Goal: Information Seeking & Learning: Learn about a topic

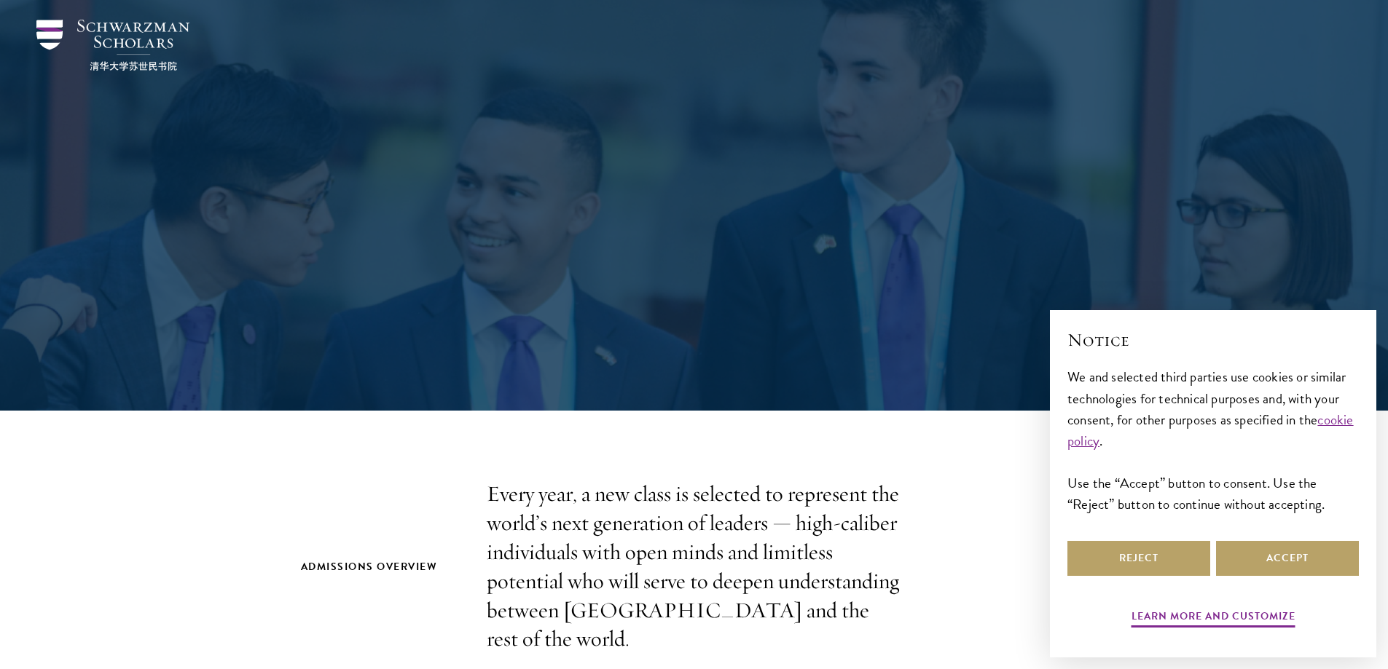
scroll to position [73, 0]
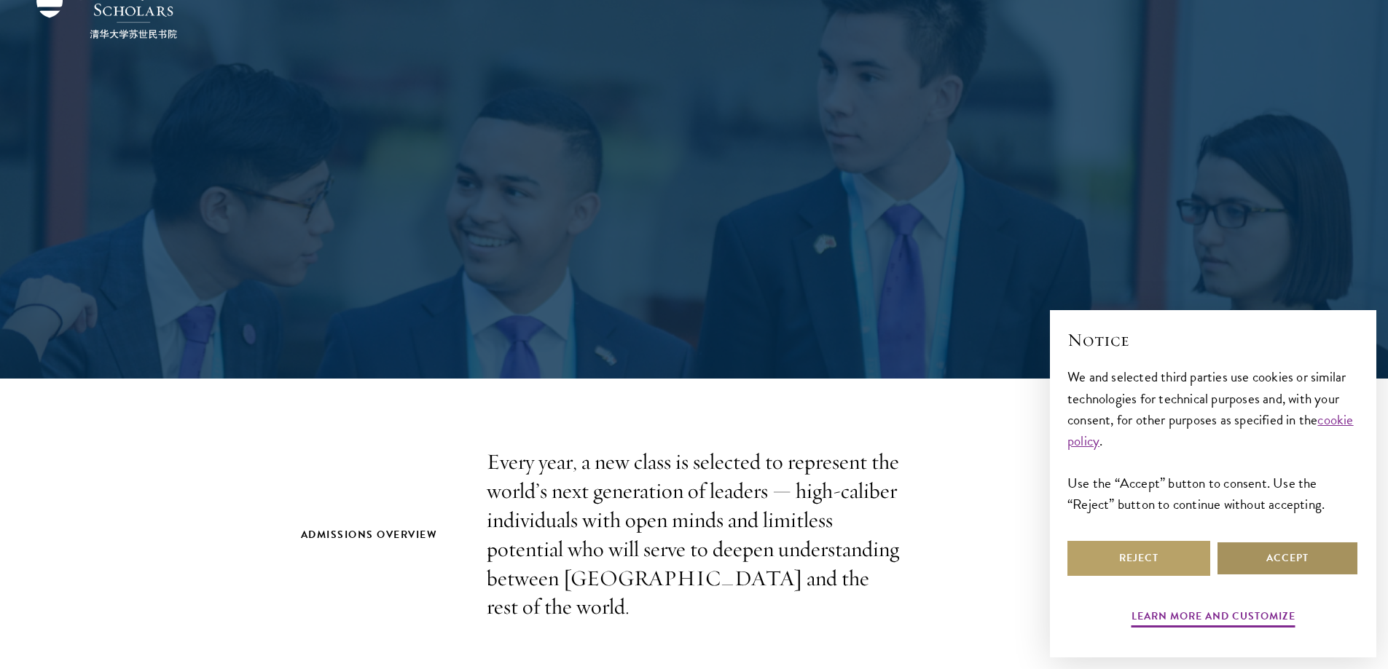
click at [1256, 552] on button "Accept" at bounding box center [1287, 558] width 143 height 35
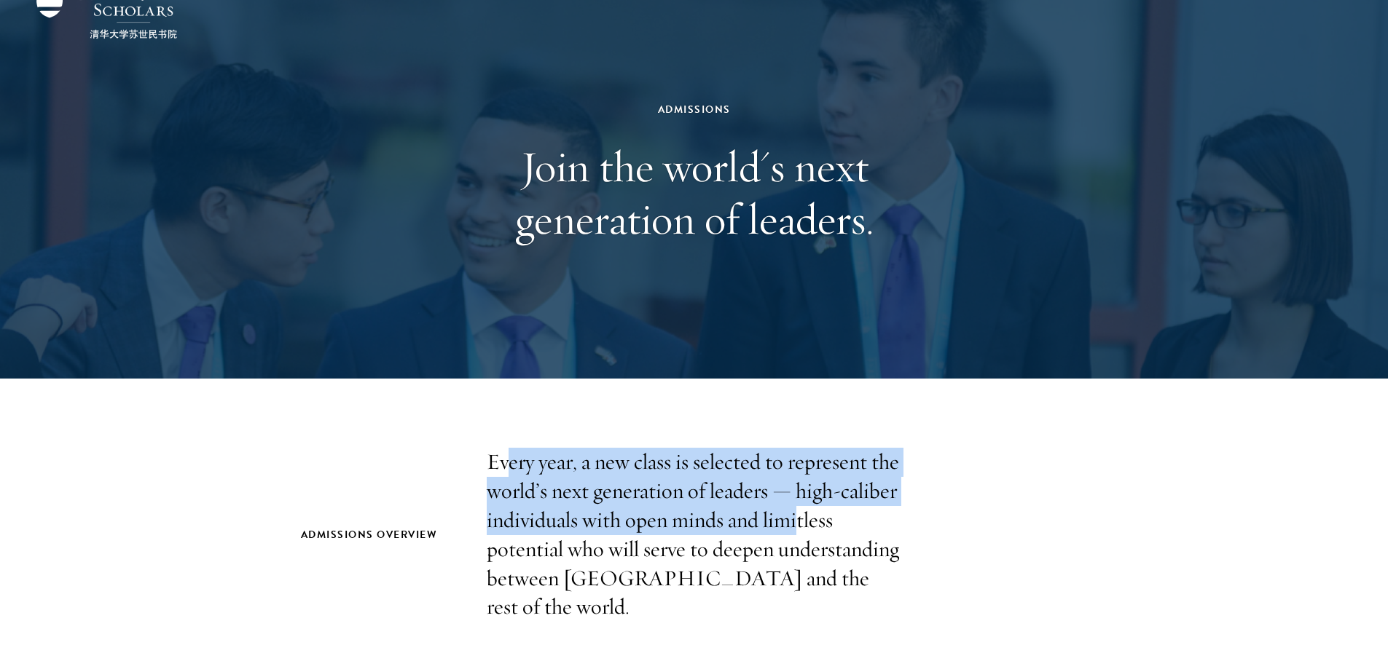
drag, startPoint x: 509, startPoint y: 463, endPoint x: 799, endPoint y: 519, distance: 295.5
click at [799, 519] on p "Every year, a new class is selected to represent the world’s next generation of…" at bounding box center [694, 535] width 415 height 174
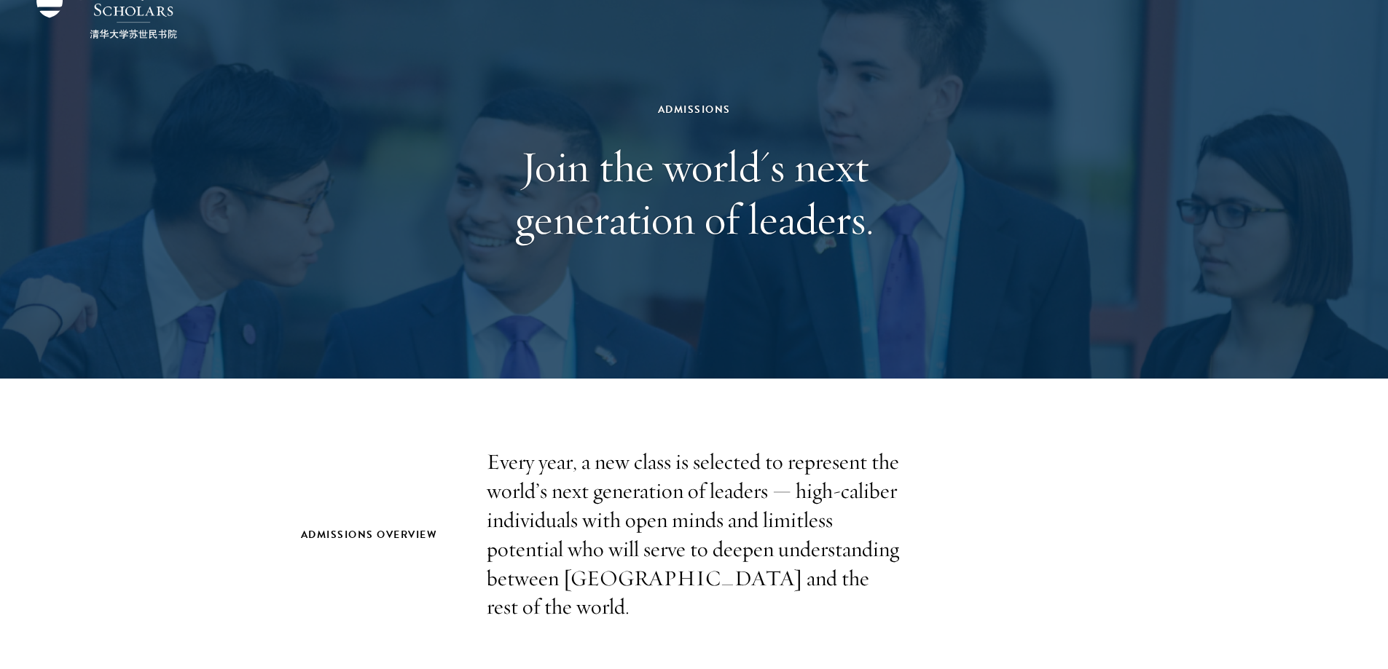
click at [801, 522] on p "Every year, a new class is selected to represent the world’s next generation of…" at bounding box center [694, 535] width 415 height 174
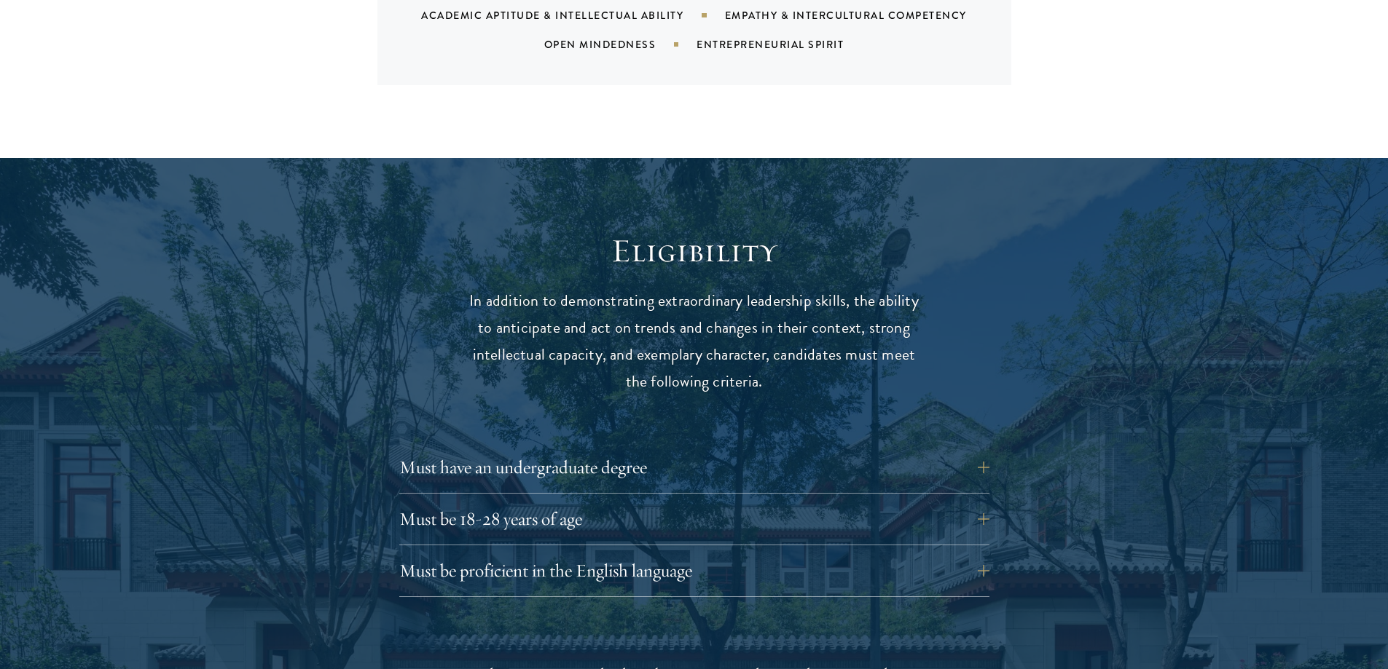
scroll to position [1748, 0]
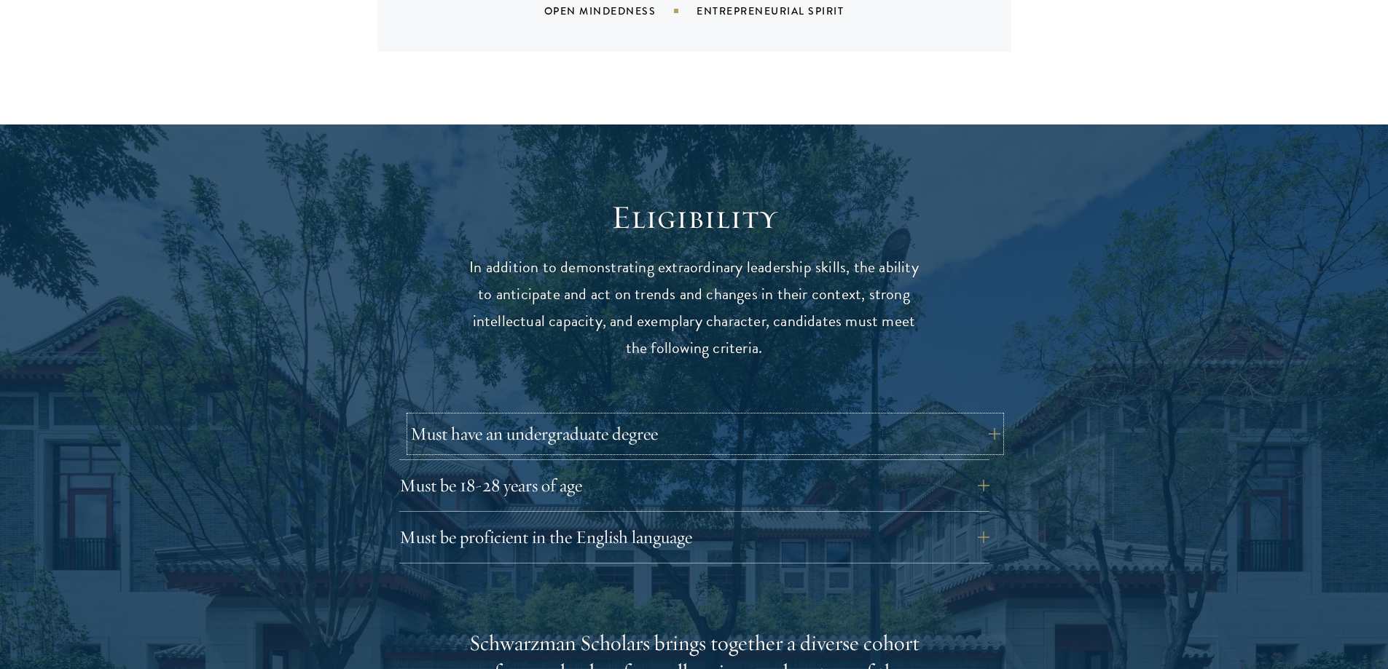
click at [681, 417] on button "Must have an undergraduate degree" at bounding box center [705, 434] width 590 height 35
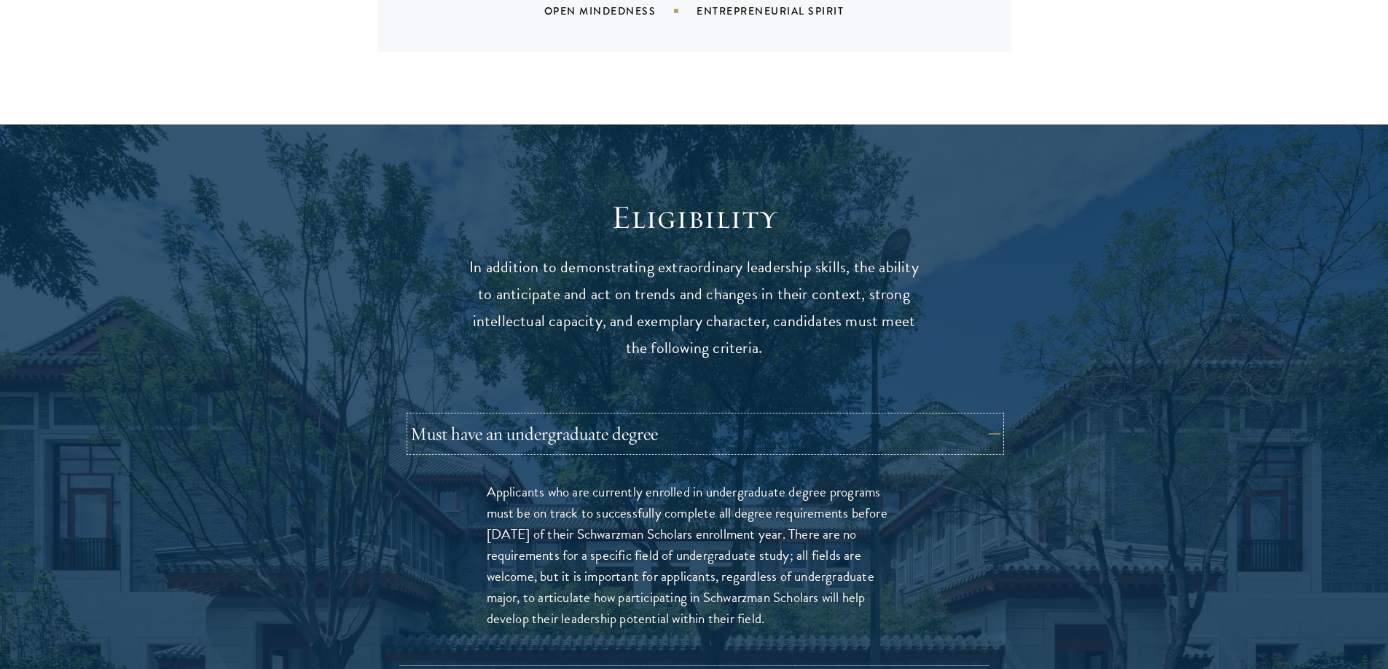
click at [682, 417] on button "Must have an undergraduate degree" at bounding box center [705, 434] width 590 height 35
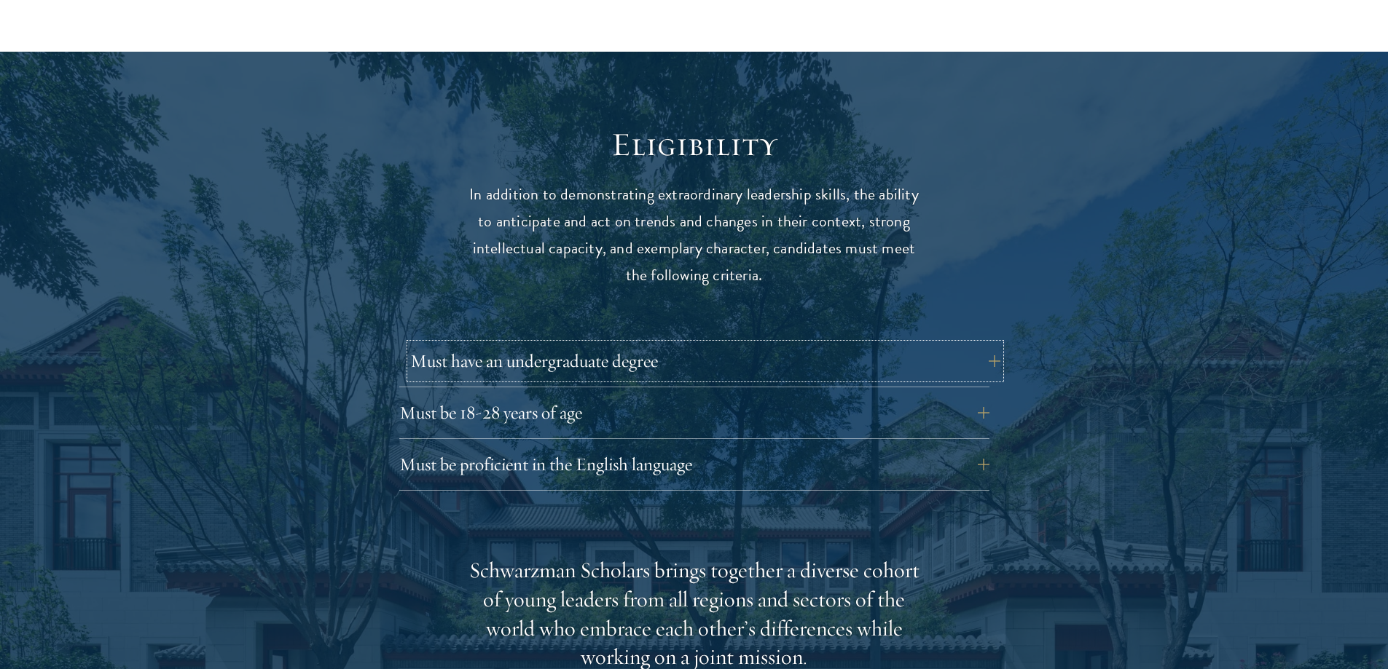
scroll to position [1894, 0]
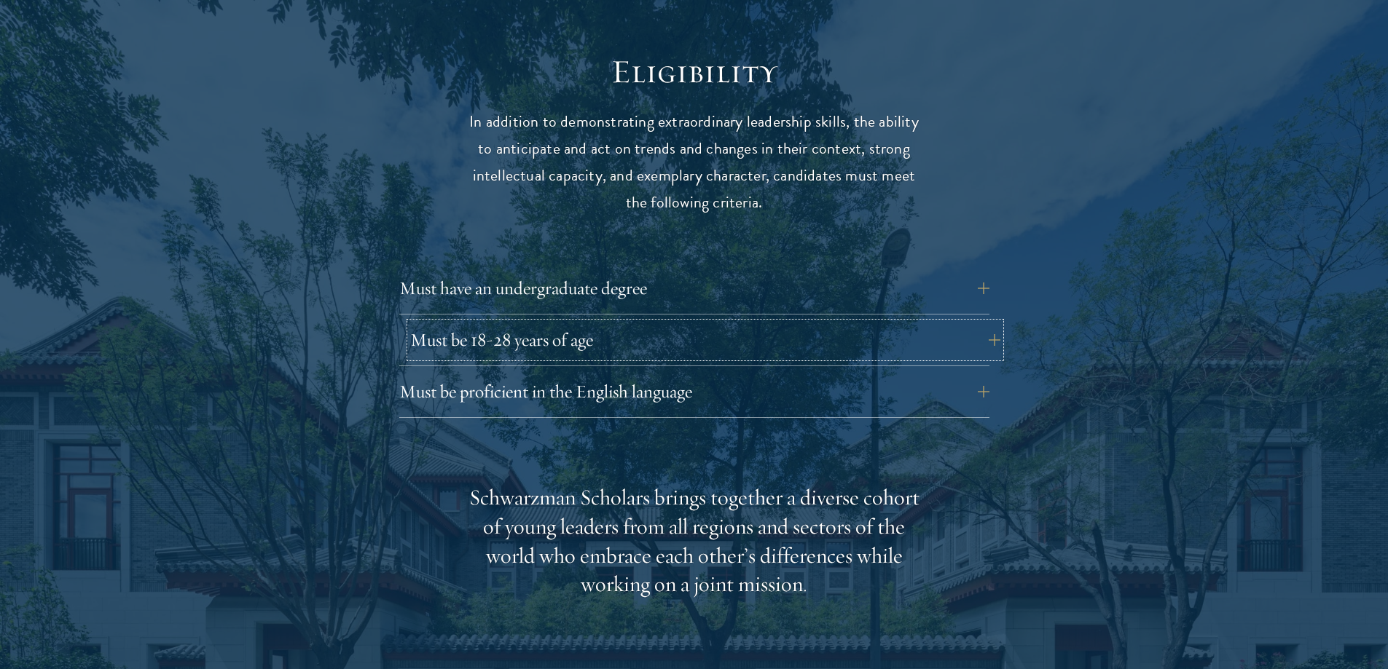
click at [655, 323] on button "Must be 18-28 years of age" at bounding box center [705, 340] width 590 height 35
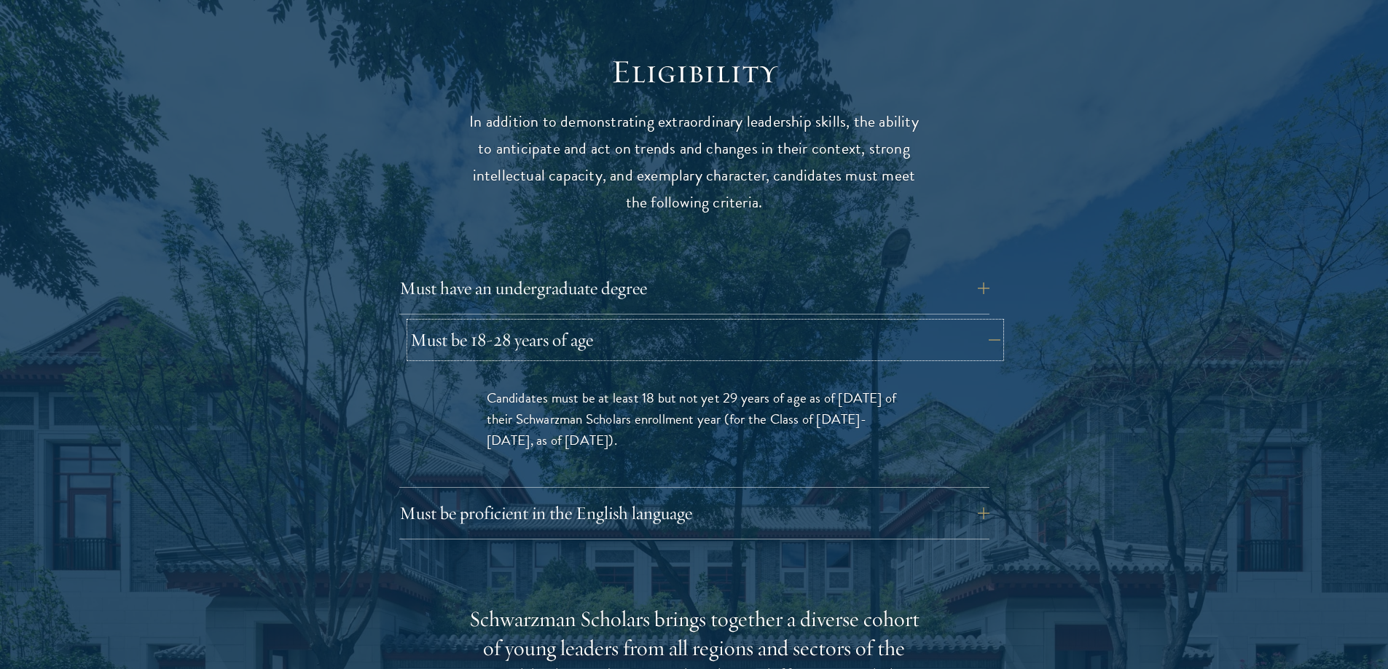
click at [655, 323] on button "Must be 18-28 years of age" at bounding box center [705, 340] width 590 height 35
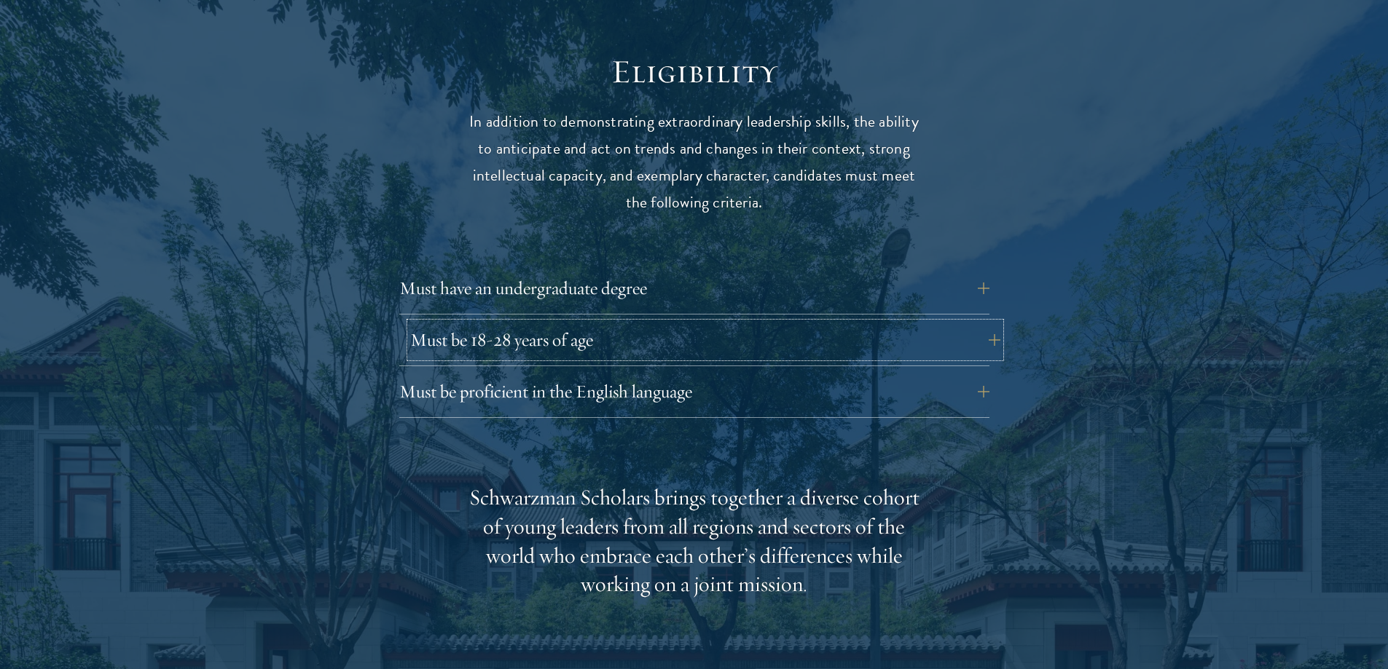
click at [712, 323] on button "Must be 18-28 years of age" at bounding box center [705, 340] width 590 height 35
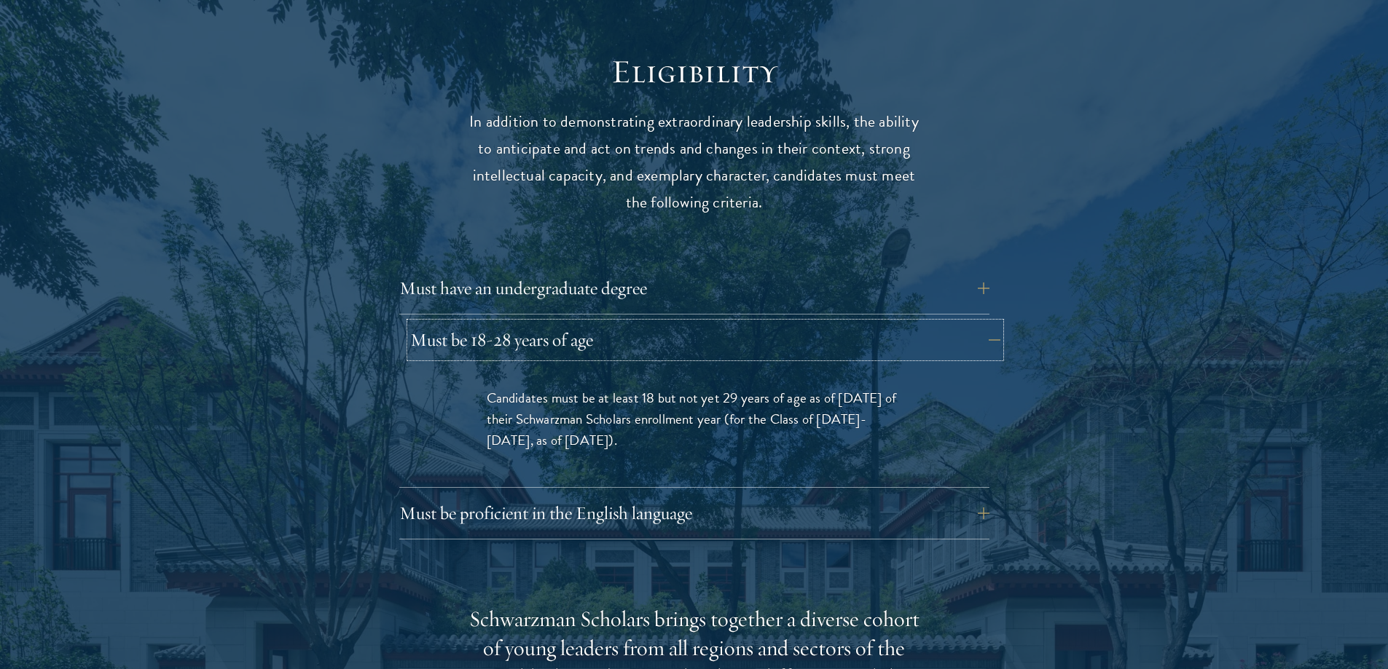
click at [712, 323] on button "Must be 18-28 years of age" at bounding box center [705, 340] width 590 height 35
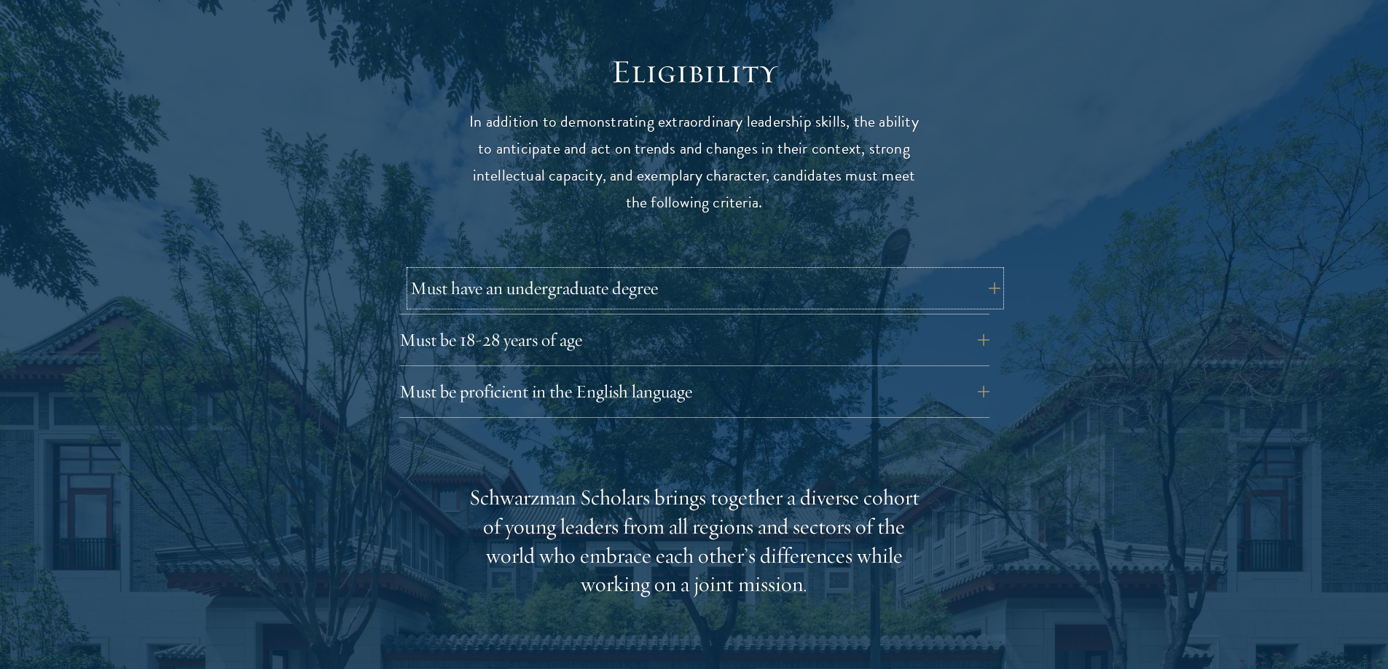
click at [669, 271] on button "Must have an undergraduate degree" at bounding box center [705, 288] width 590 height 35
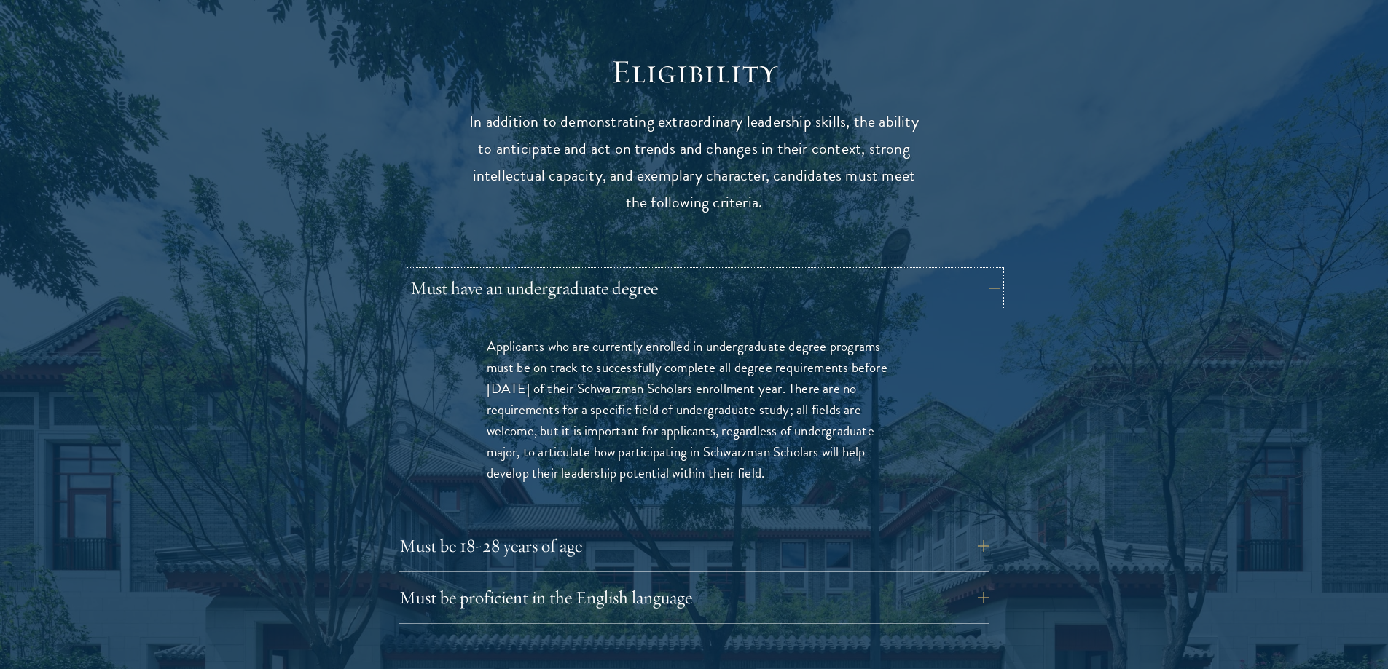
click at [669, 271] on button "Must have an undergraduate degree" at bounding box center [705, 288] width 590 height 35
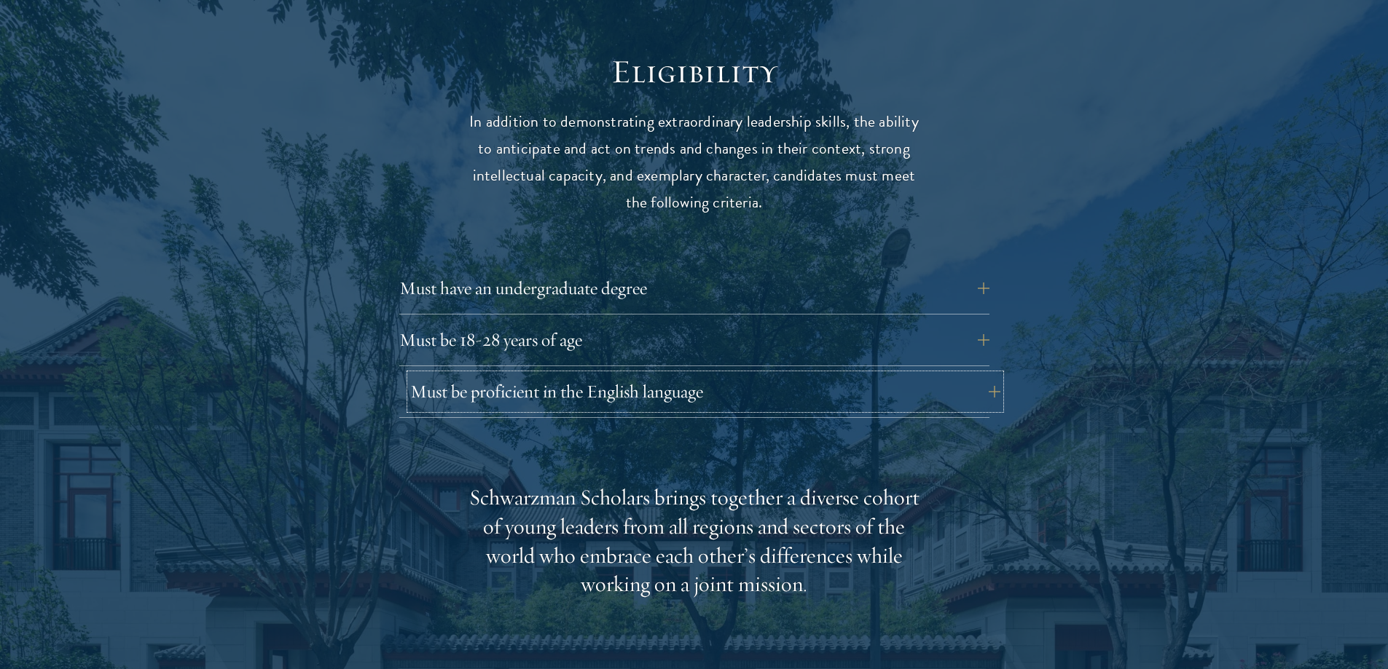
click at [695, 374] on button "Must be proficient in the English language" at bounding box center [705, 391] width 590 height 35
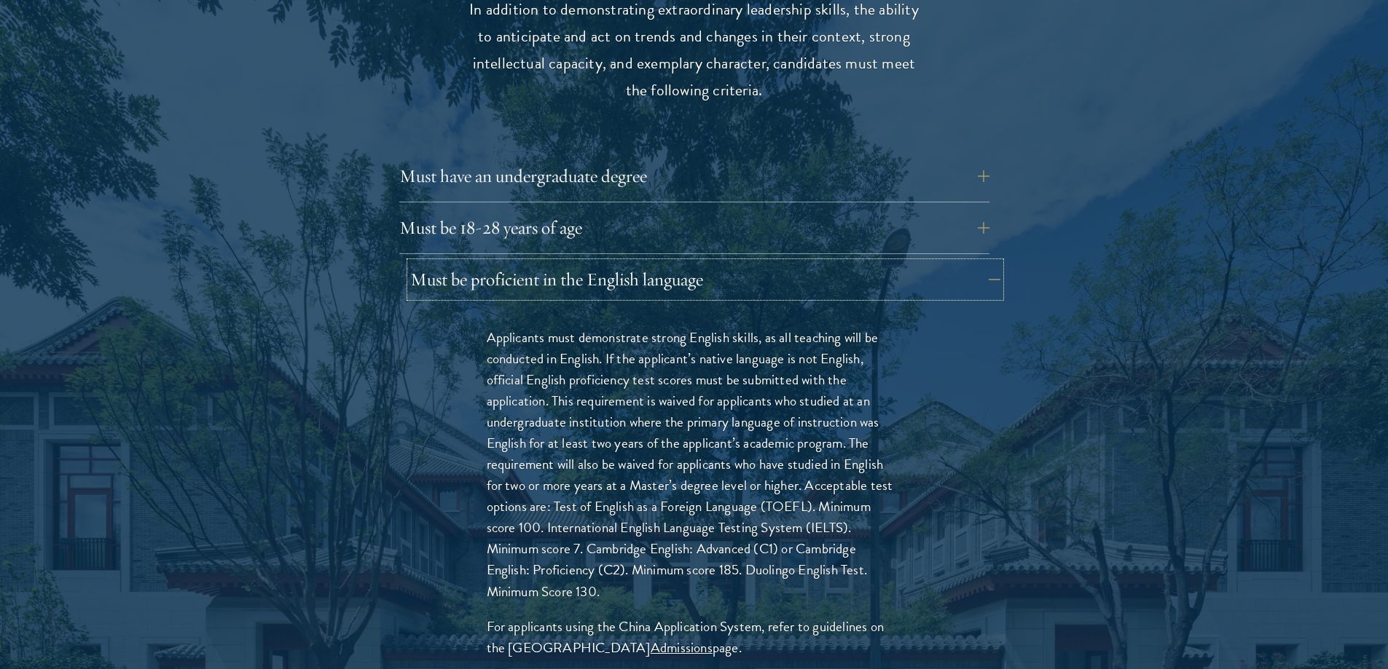
scroll to position [2040, 0]
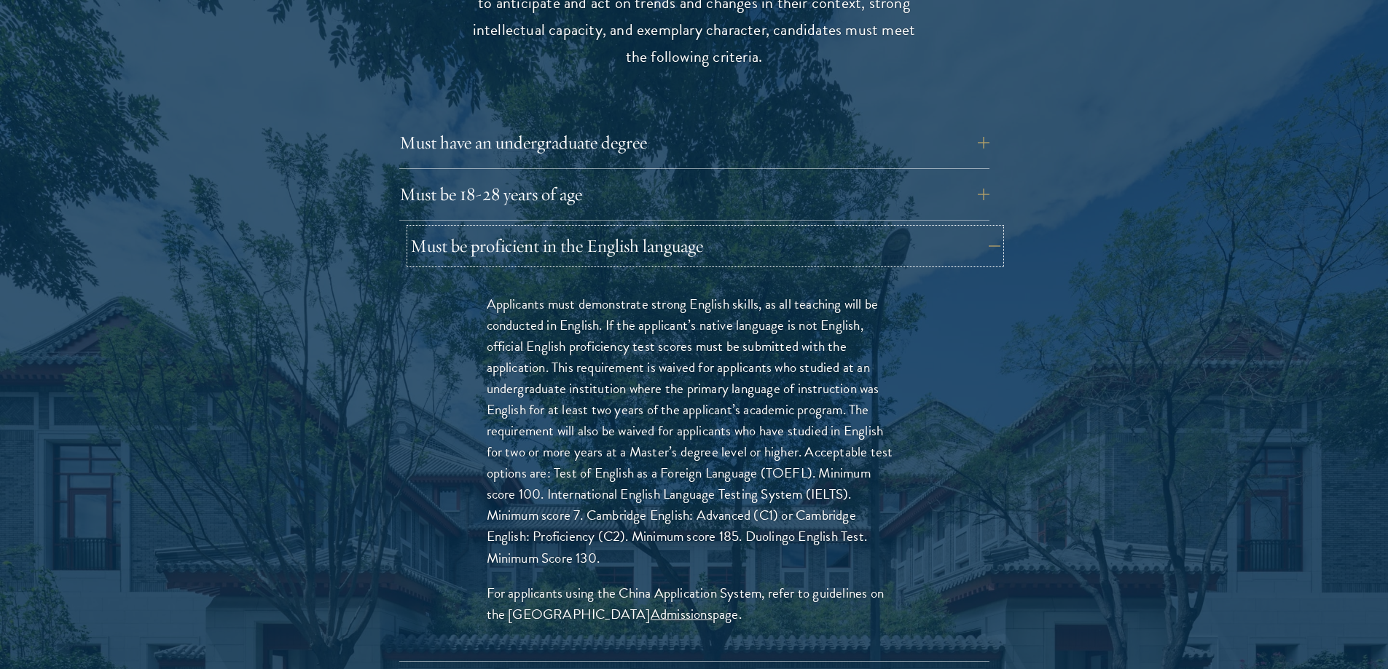
click at [698, 229] on button "Must be proficient in the English language" at bounding box center [705, 246] width 590 height 35
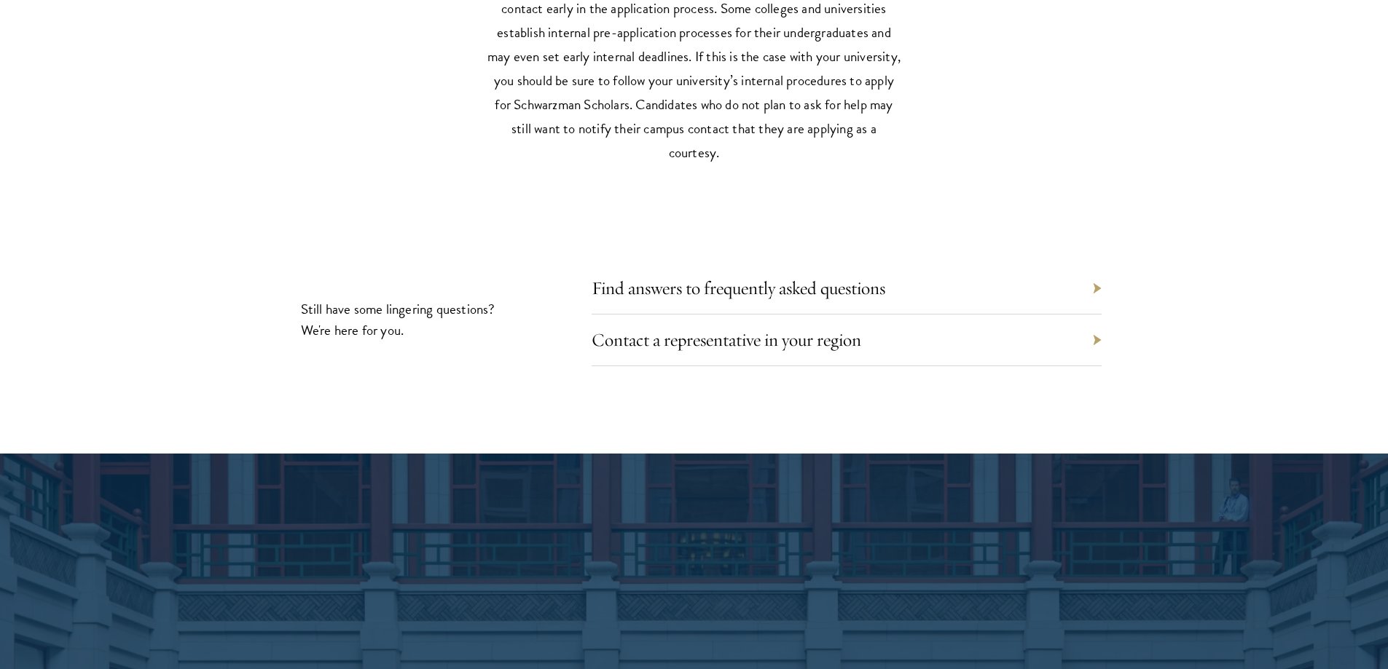
scroll to position [6484, 0]
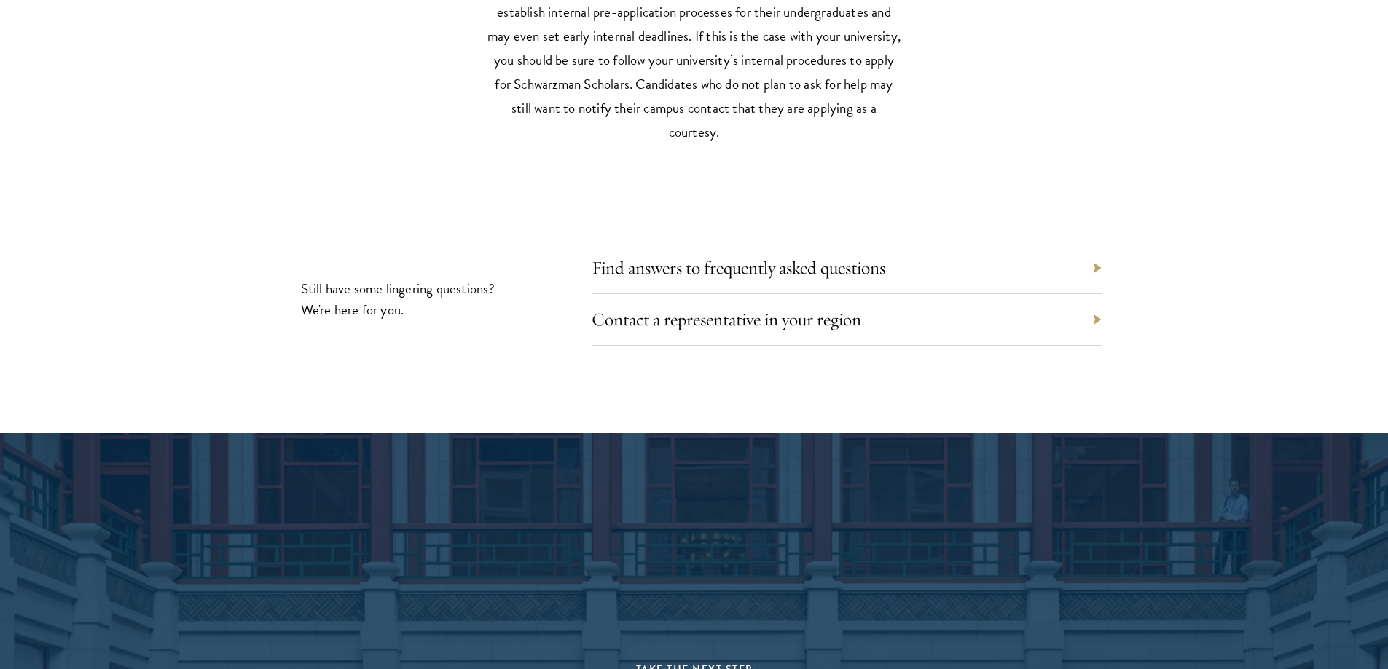
click at [701, 243] on div "Find answers to frequently asked questions" at bounding box center [847, 269] width 510 height 52
click at [694, 243] on div "Find answers to frequently asked questions" at bounding box center [847, 269] width 510 height 52
click at [688, 256] on link "Find answers to frequently asked questions" at bounding box center [749, 267] width 294 height 23
click at [652, 256] on link "Find answers to frequently asked questions" at bounding box center [749, 267] width 294 height 23
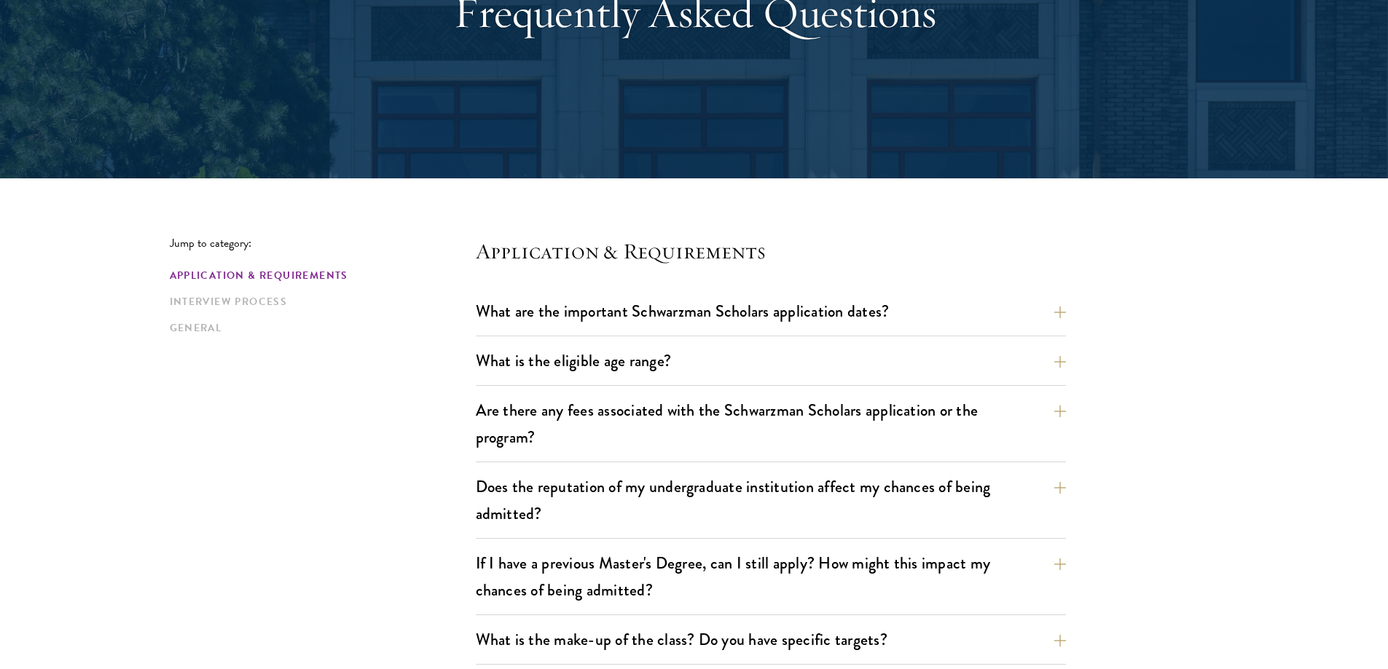
scroll to position [219, 0]
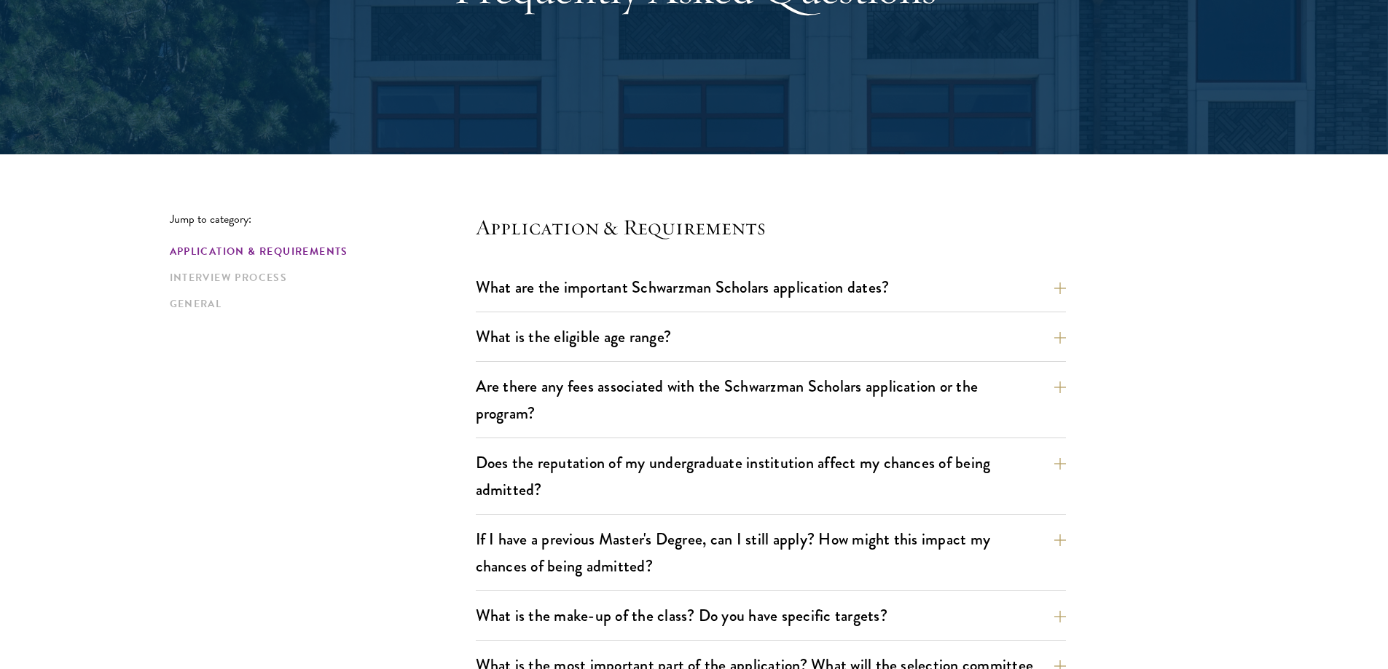
click at [718, 332] on button "What is the eligible age range?" at bounding box center [782, 337] width 590 height 33
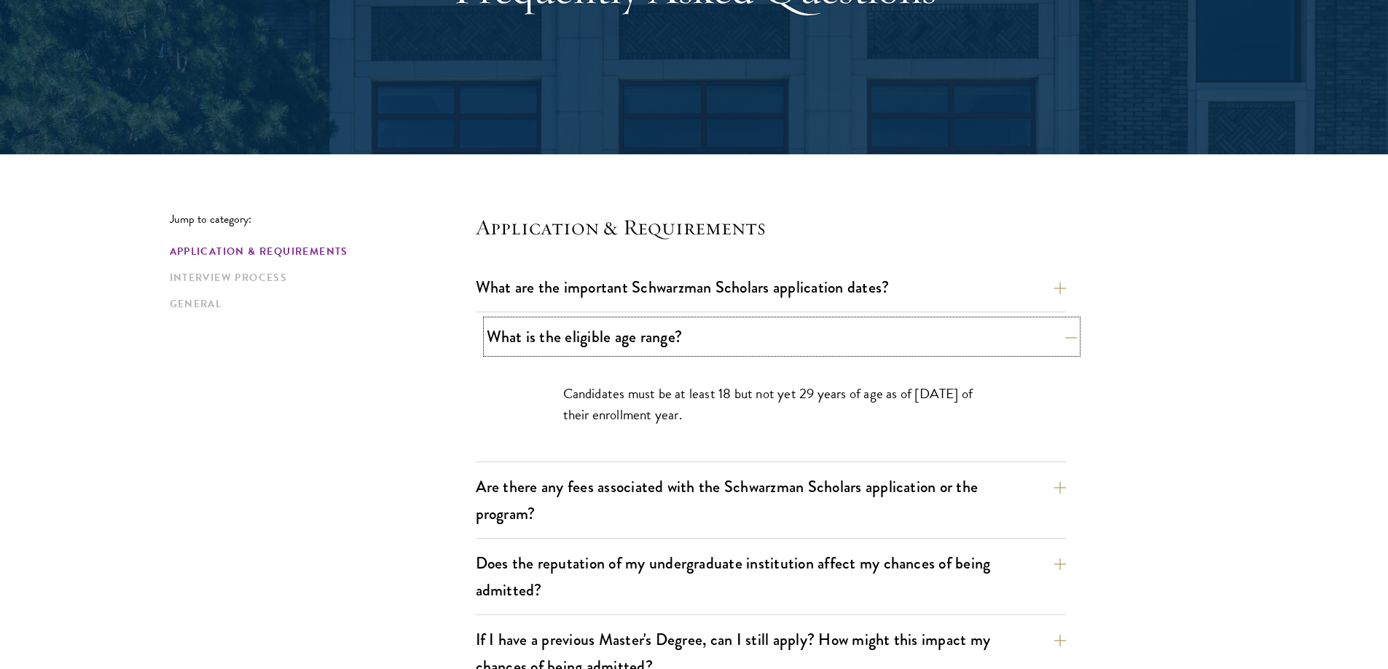
click at [717, 332] on button "What is the eligible age range?" at bounding box center [782, 337] width 590 height 33
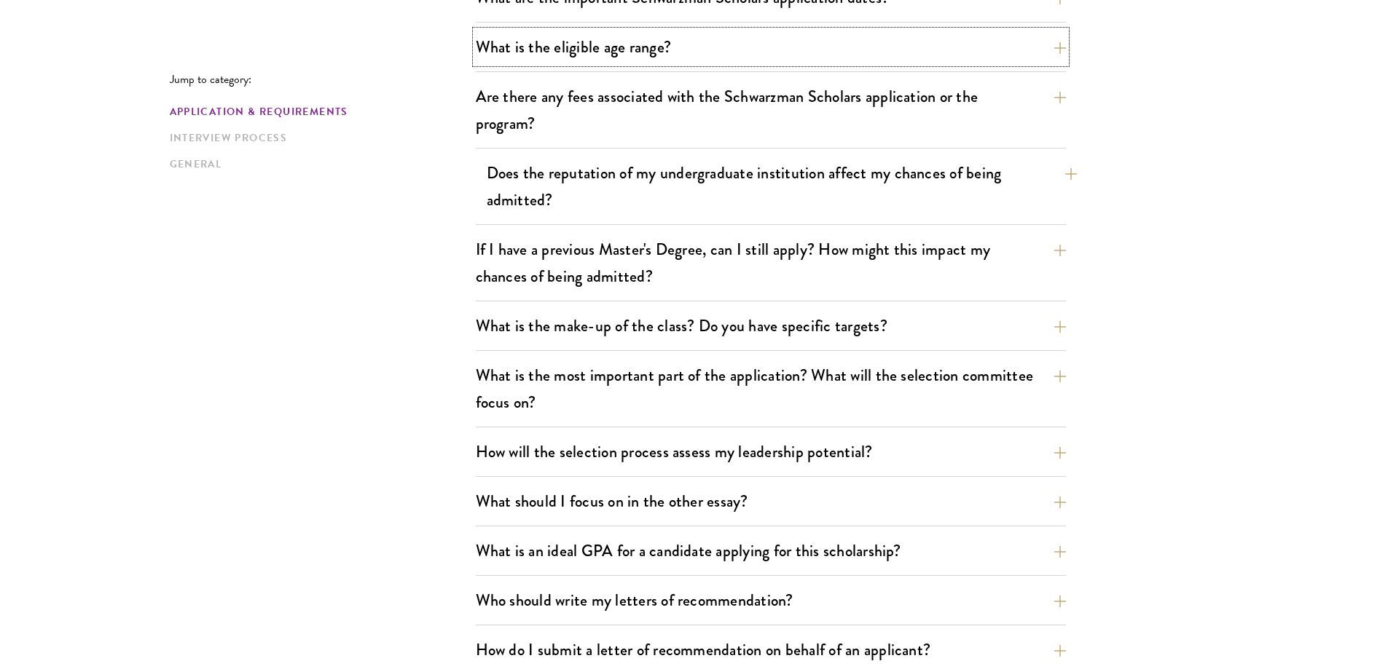
scroll to position [510, 0]
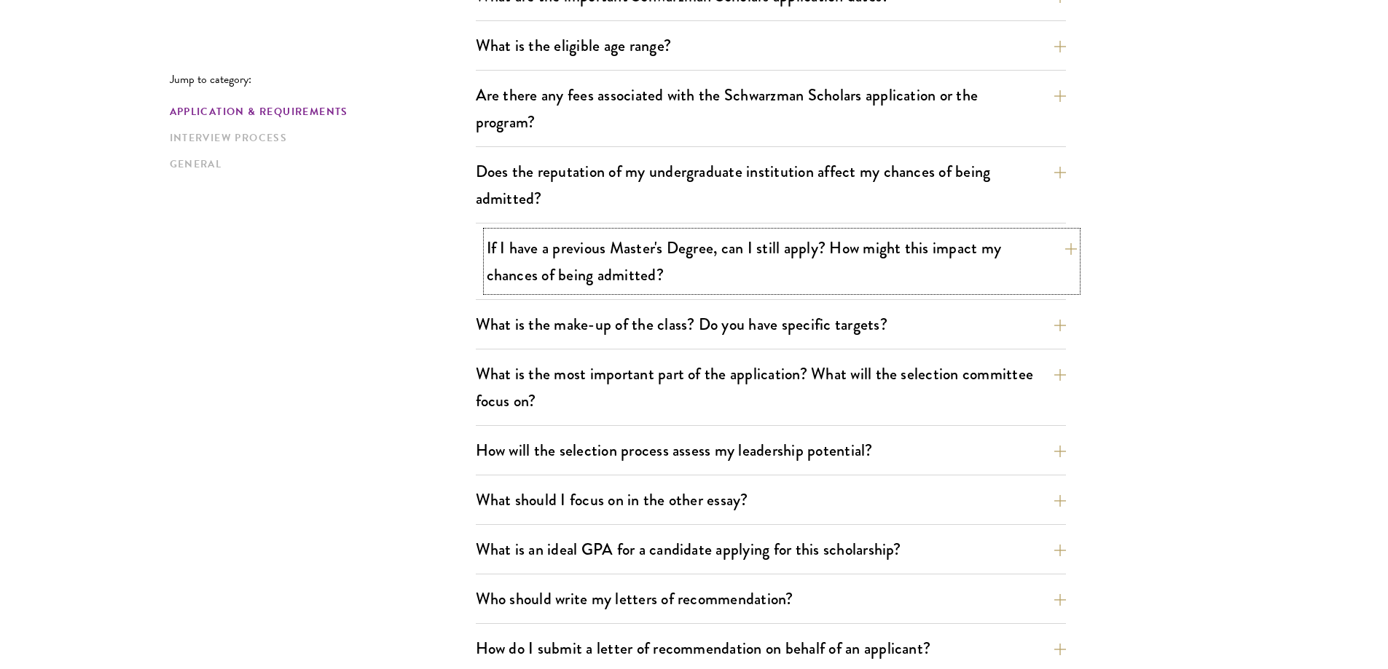
click at [675, 262] on button "If I have a previous Master's Degree, can I still apply? How might this impact …" at bounding box center [782, 262] width 590 height 60
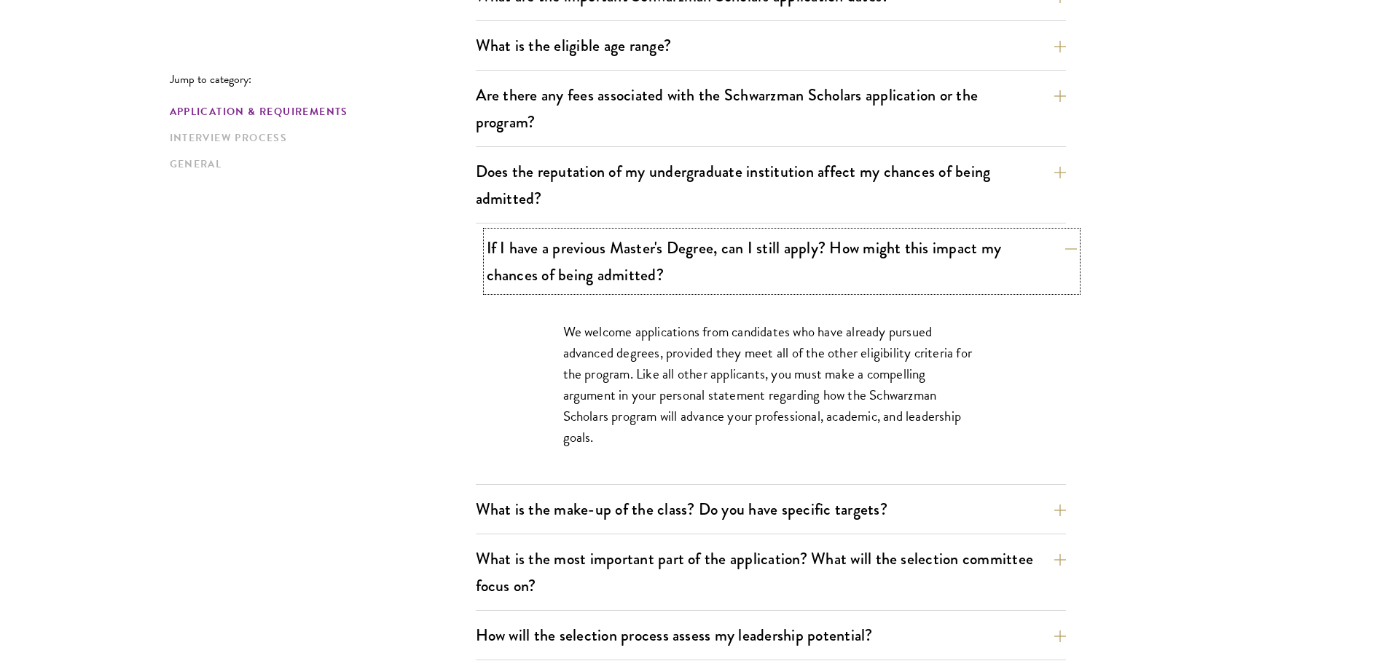
click at [675, 262] on button "If I have a previous Master's Degree, can I still apply? How might this impact …" at bounding box center [782, 262] width 590 height 60
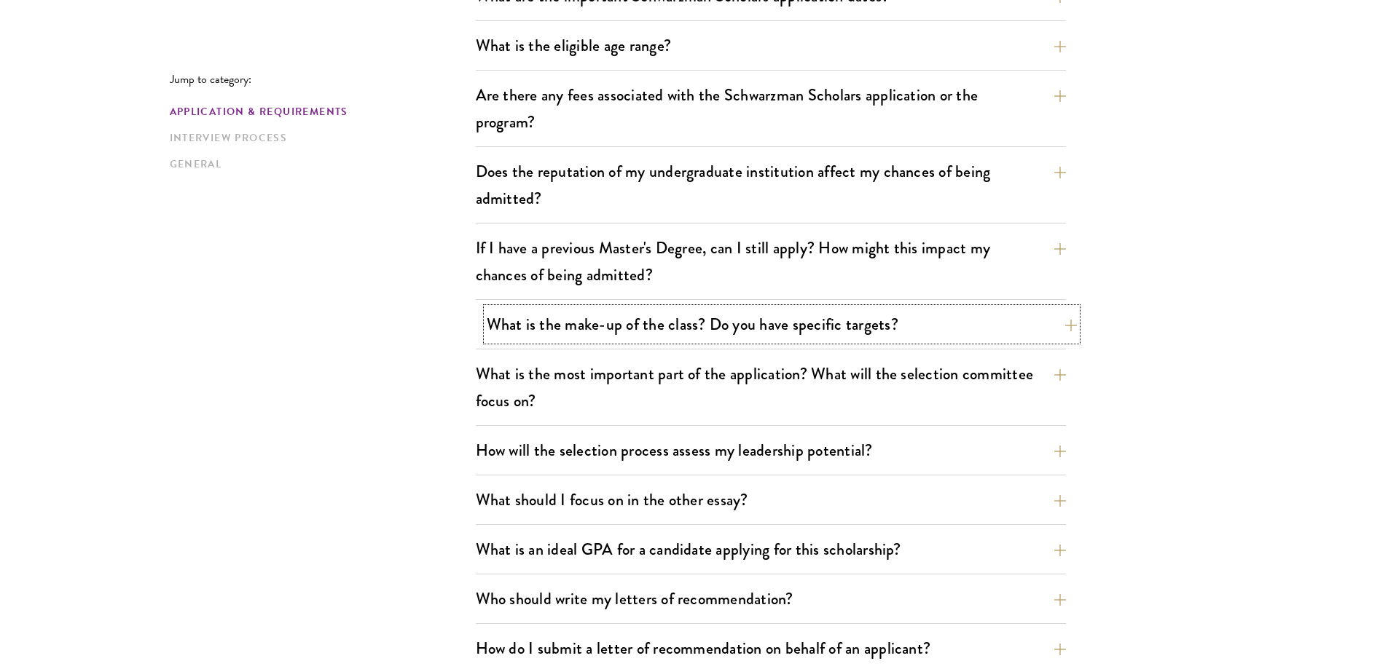
click at [659, 321] on button "What is the make-up of the class? Do you have specific targets?" at bounding box center [782, 324] width 590 height 33
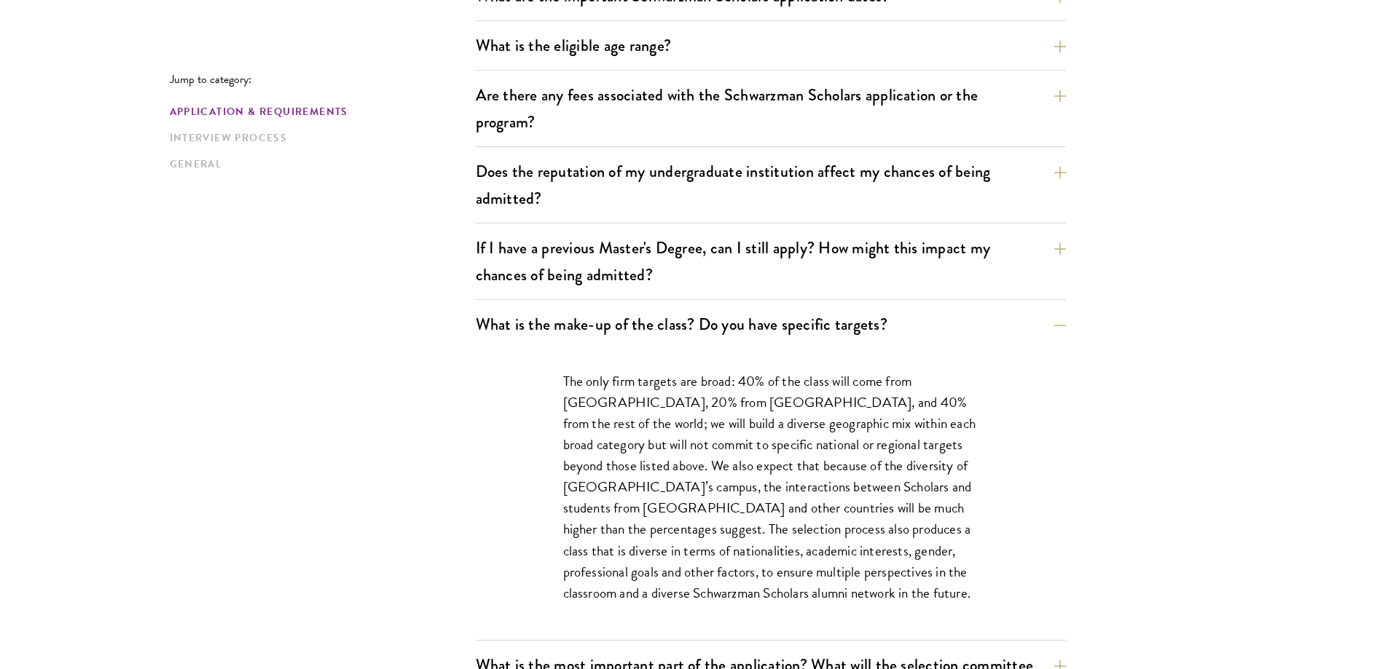
click at [484, 399] on div "The only firm targets are broad: 40% of the class will come from the United Sta…" at bounding box center [771, 494] width 590 height 291
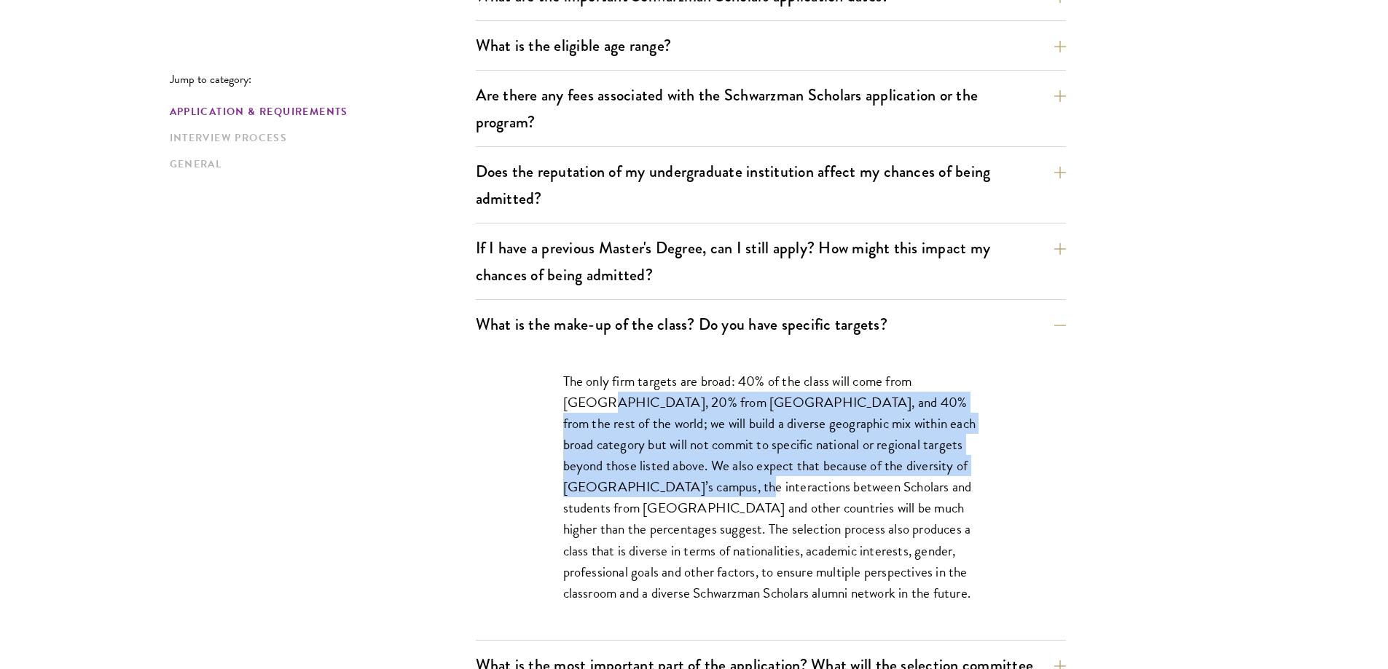
drag, startPoint x: 592, startPoint y: 415, endPoint x: 673, endPoint y: 481, distance: 105.1
click at [673, 481] on p "The only firm targets are broad: 40% of the class will come from the United Sta…" at bounding box center [770, 487] width 415 height 233
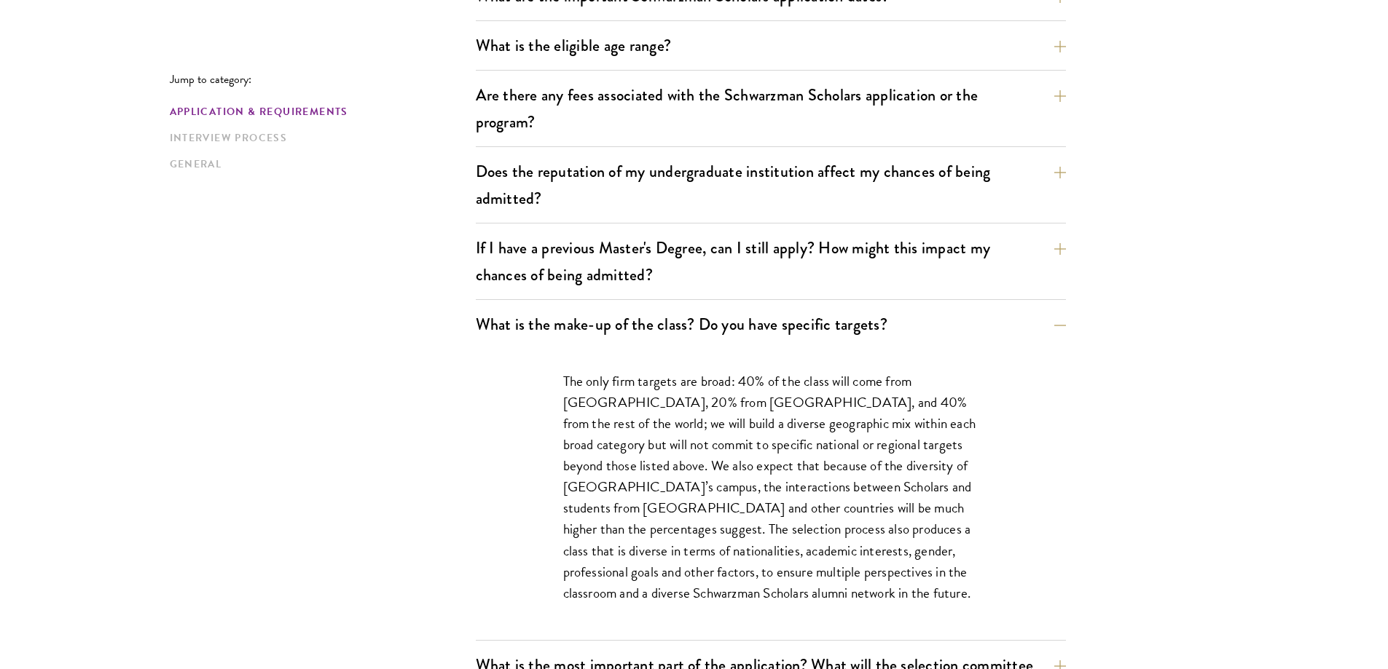
click at [675, 481] on p "The only firm targets are broad: 40% of the class will come from the United Sta…" at bounding box center [770, 487] width 415 height 233
click at [703, 331] on button "What is the make-up of the class? Do you have specific targets?" at bounding box center [782, 324] width 590 height 33
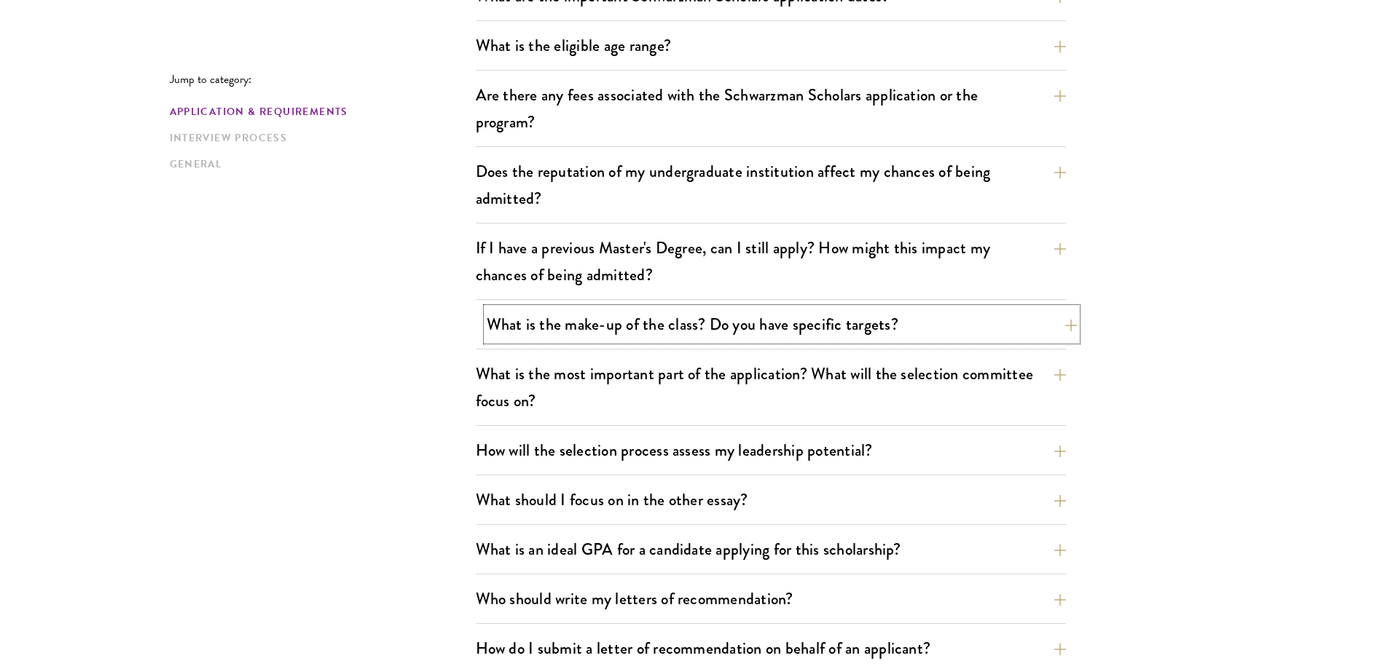
scroll to position [583, 0]
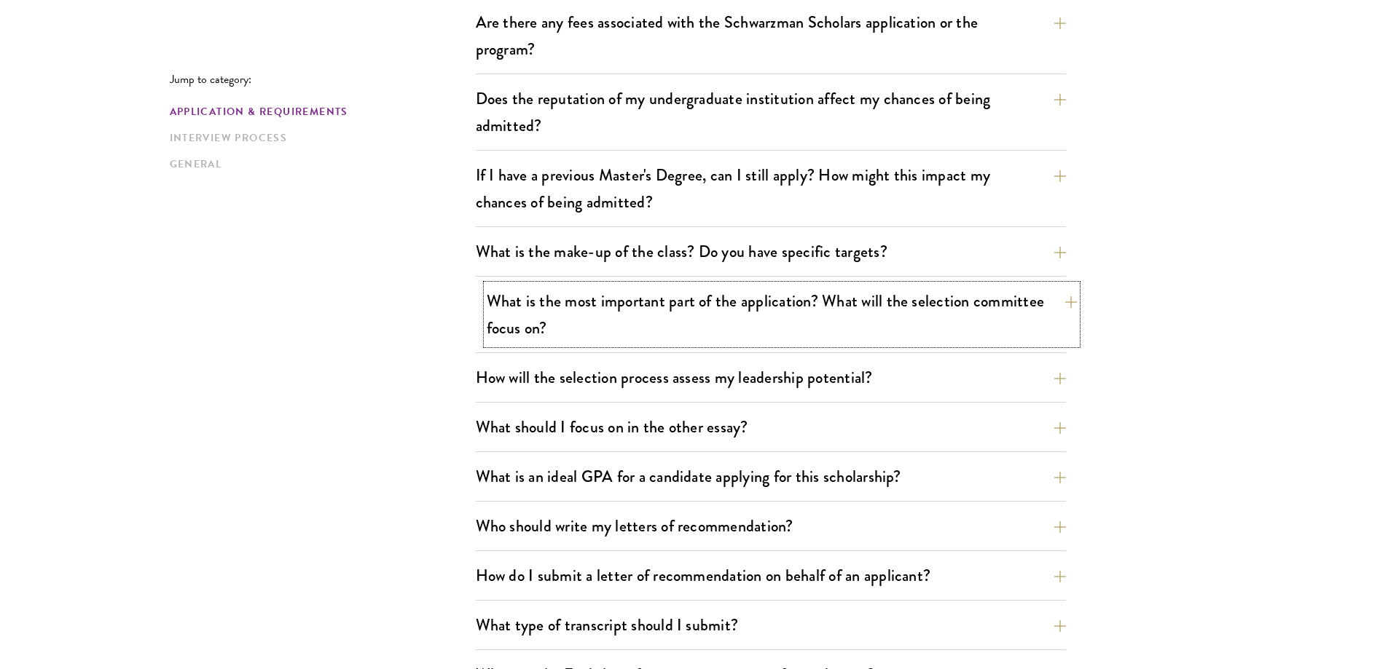
click at [687, 321] on button "What is the most important part of the application? What will the selection com…" at bounding box center [782, 315] width 590 height 60
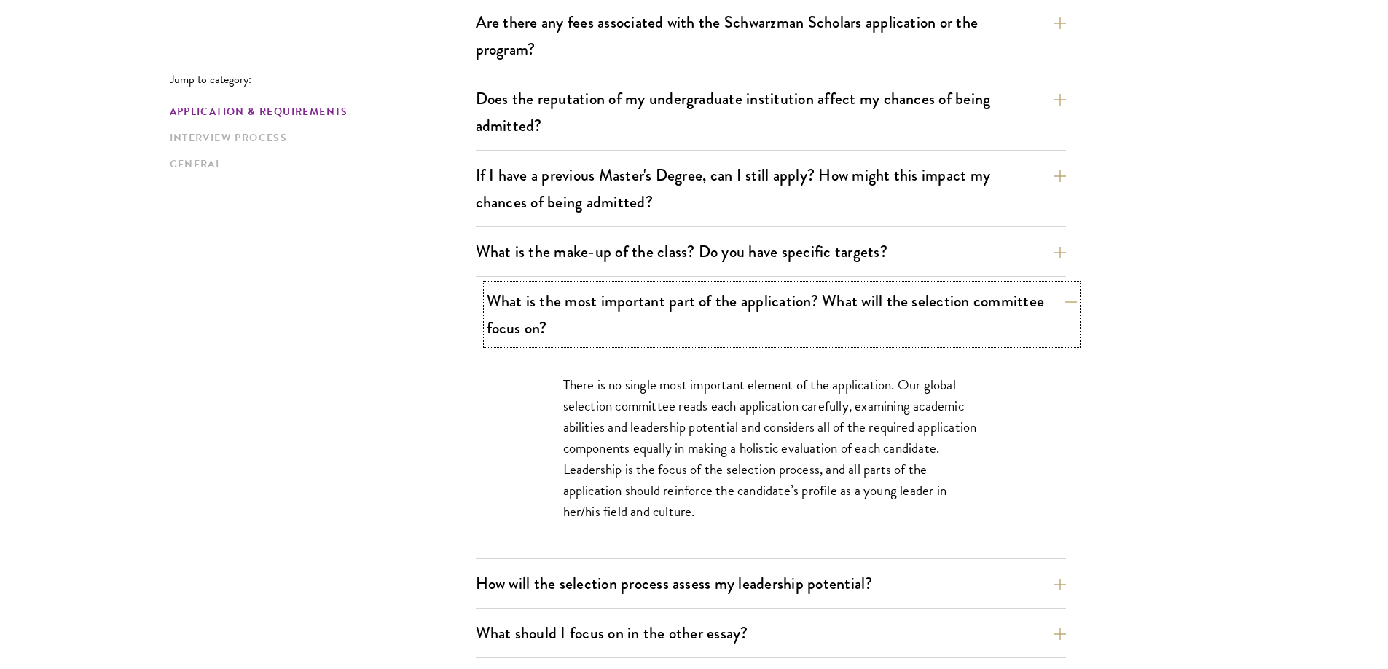
click at [687, 321] on button "What is the most important part of the application? What will the selection com…" at bounding box center [782, 315] width 590 height 60
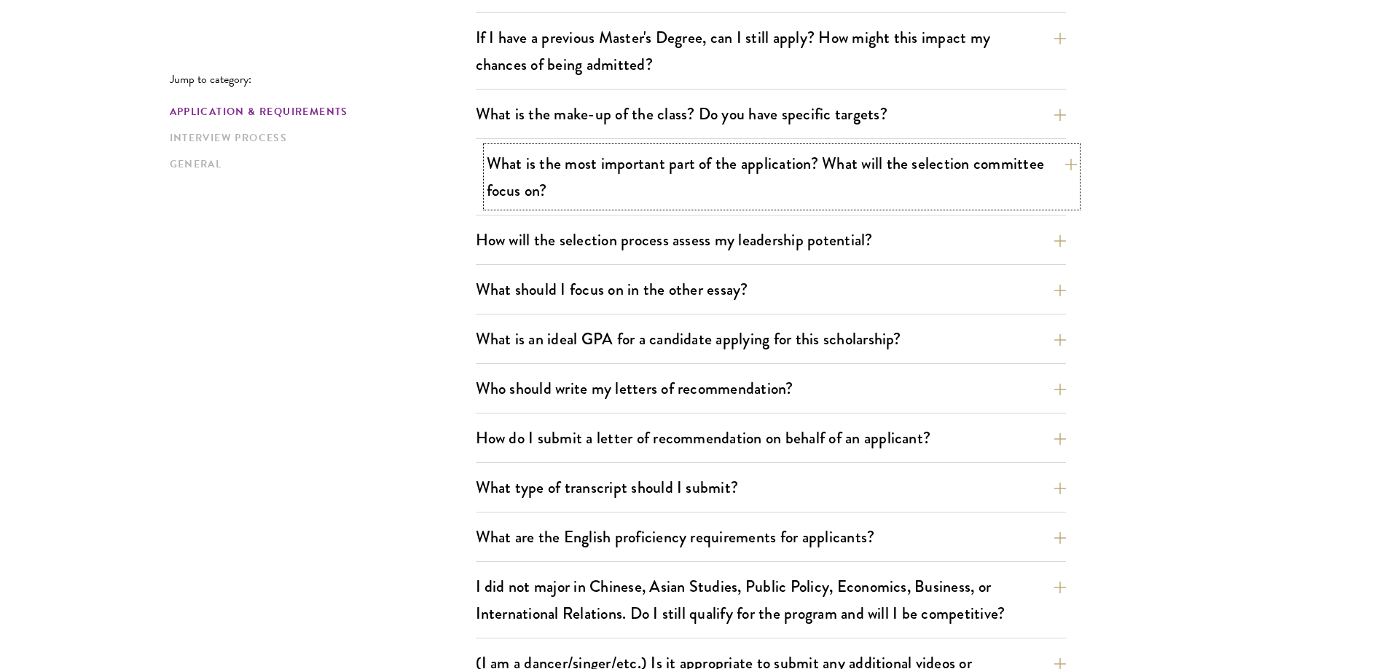
scroll to position [729, 0]
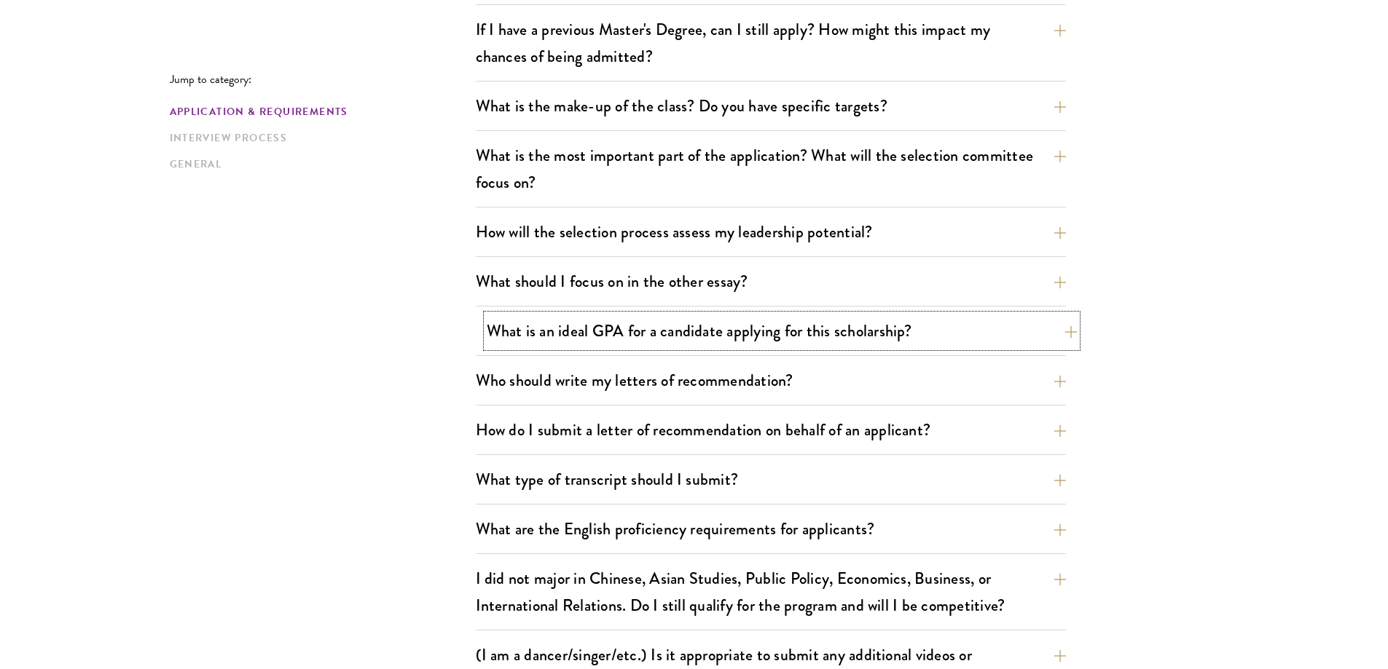
click at [678, 323] on button "What is an ideal GPA for a candidate applying for this scholarship?" at bounding box center [782, 331] width 590 height 33
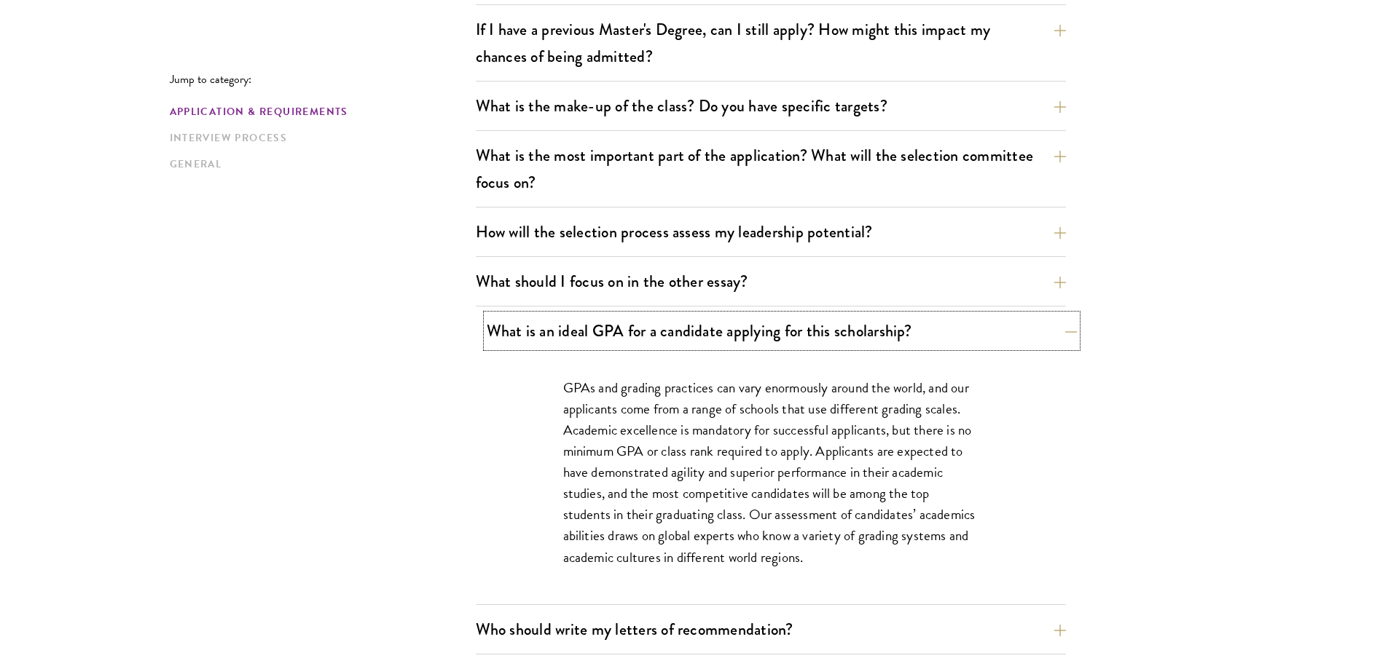
click at [678, 323] on button "What is an ideal GPA for a candidate applying for this scholarship?" at bounding box center [782, 331] width 590 height 33
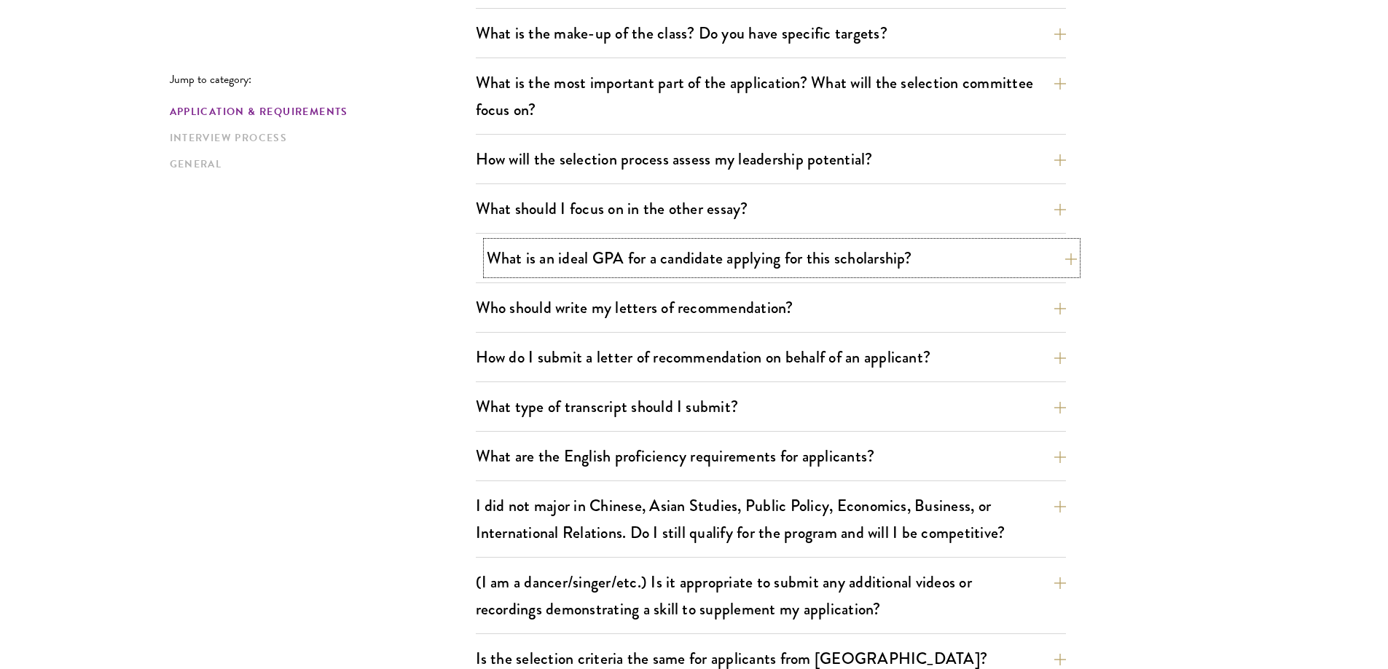
scroll to position [874, 0]
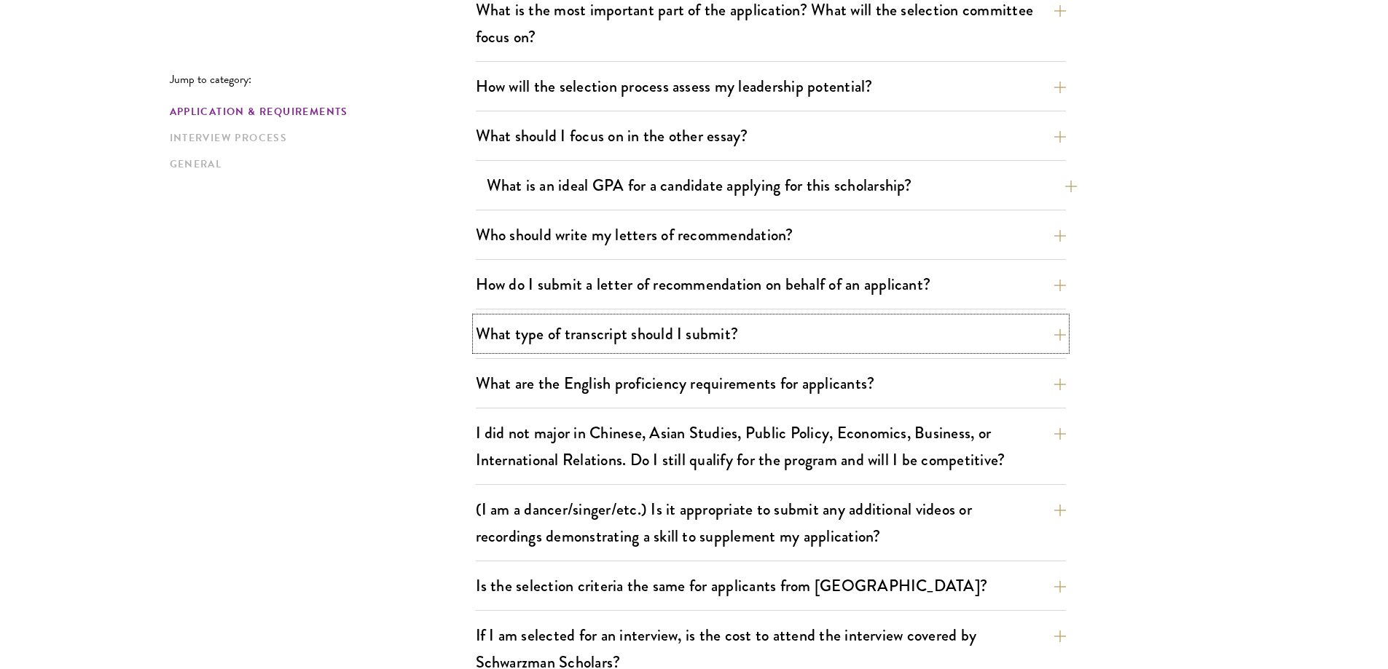
click at [678, 322] on button "What type of transcript should I submit?" at bounding box center [771, 334] width 590 height 33
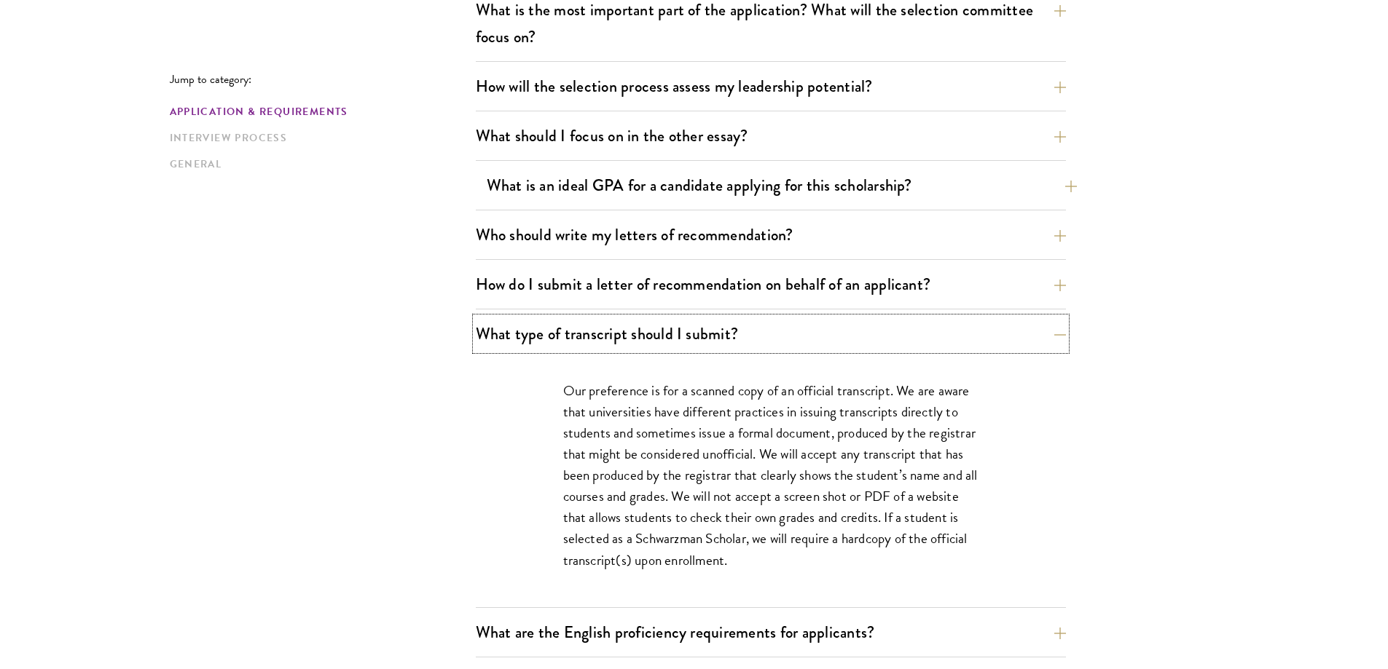
click at [678, 322] on button "What type of transcript should I submit?" at bounding box center [771, 334] width 590 height 33
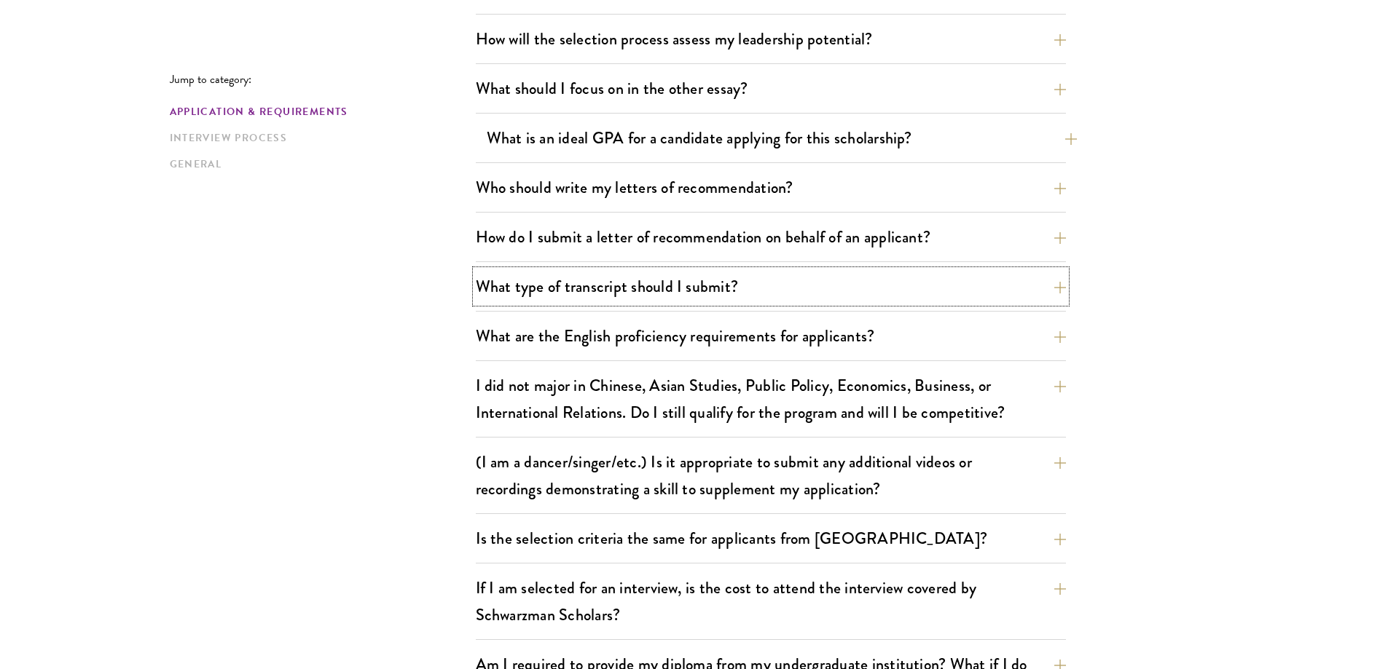
scroll to position [1020, 0]
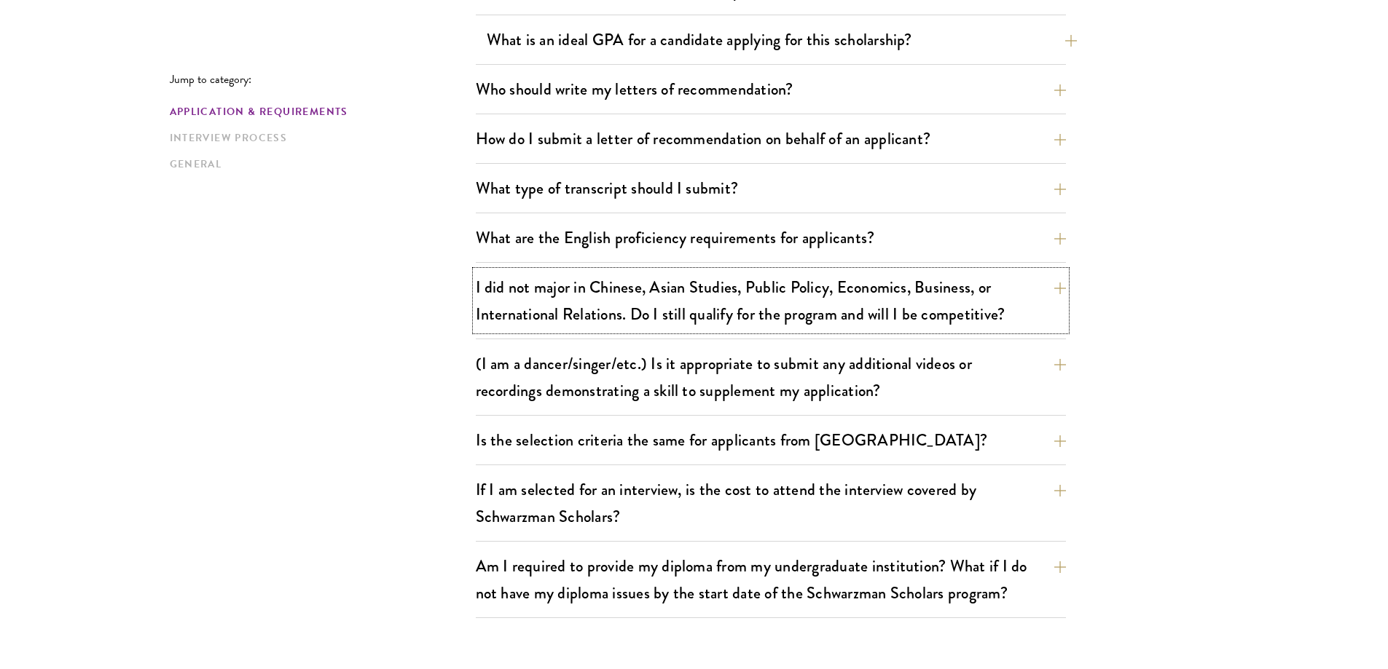
click at [678, 322] on button "I did not major in Chinese, Asian Studies, Public Policy, Economics, Business, …" at bounding box center [771, 301] width 590 height 60
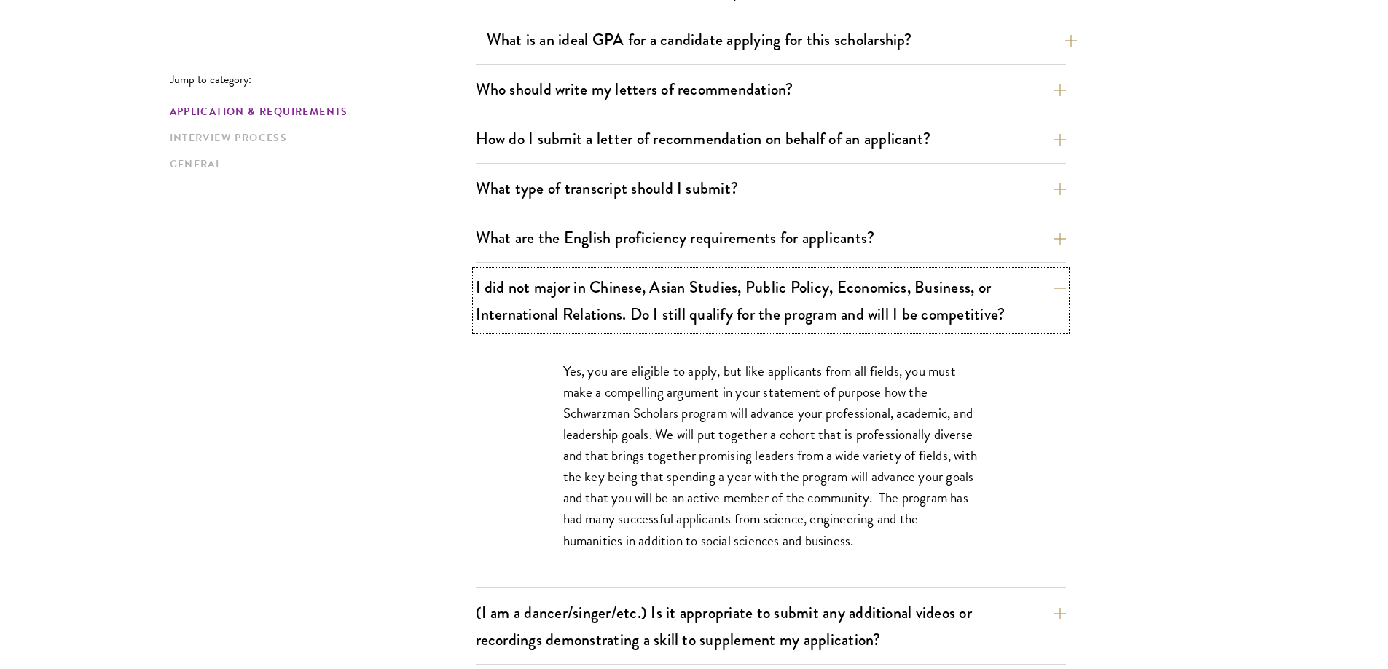
click at [678, 322] on button "I did not major in Chinese, Asian Studies, Public Policy, Economics, Business, …" at bounding box center [771, 301] width 590 height 60
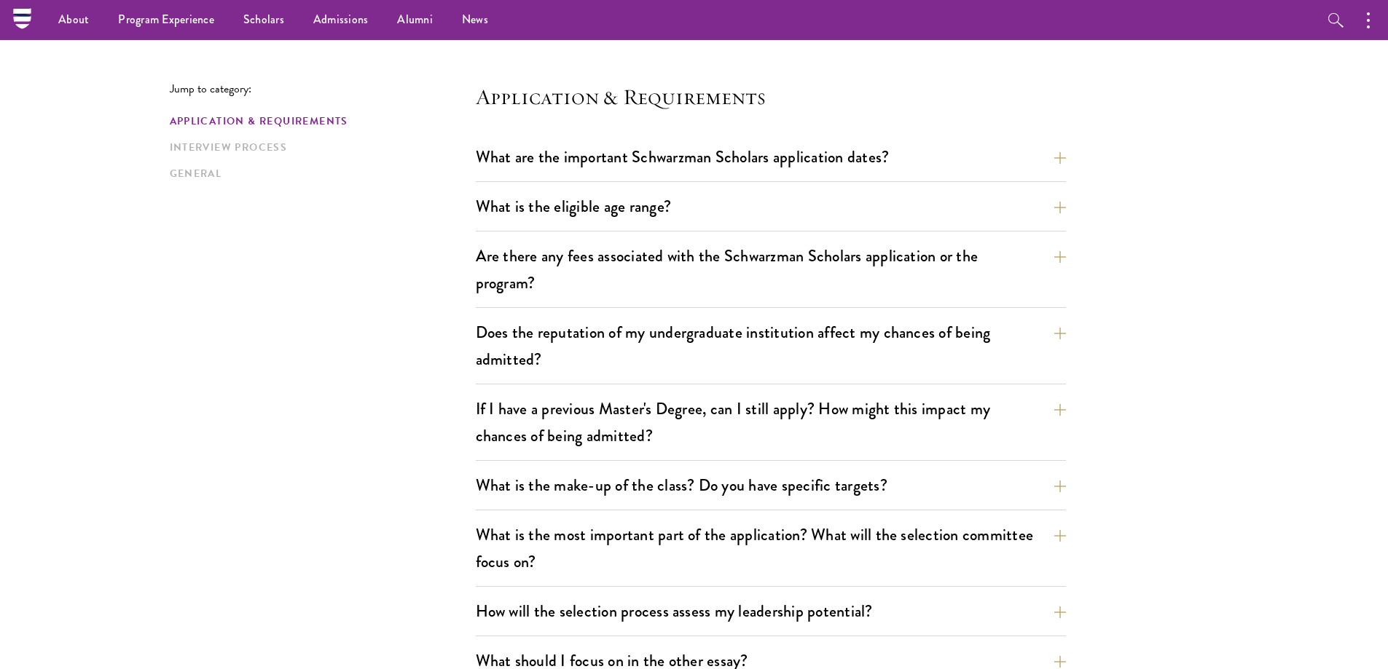
scroll to position [0, 0]
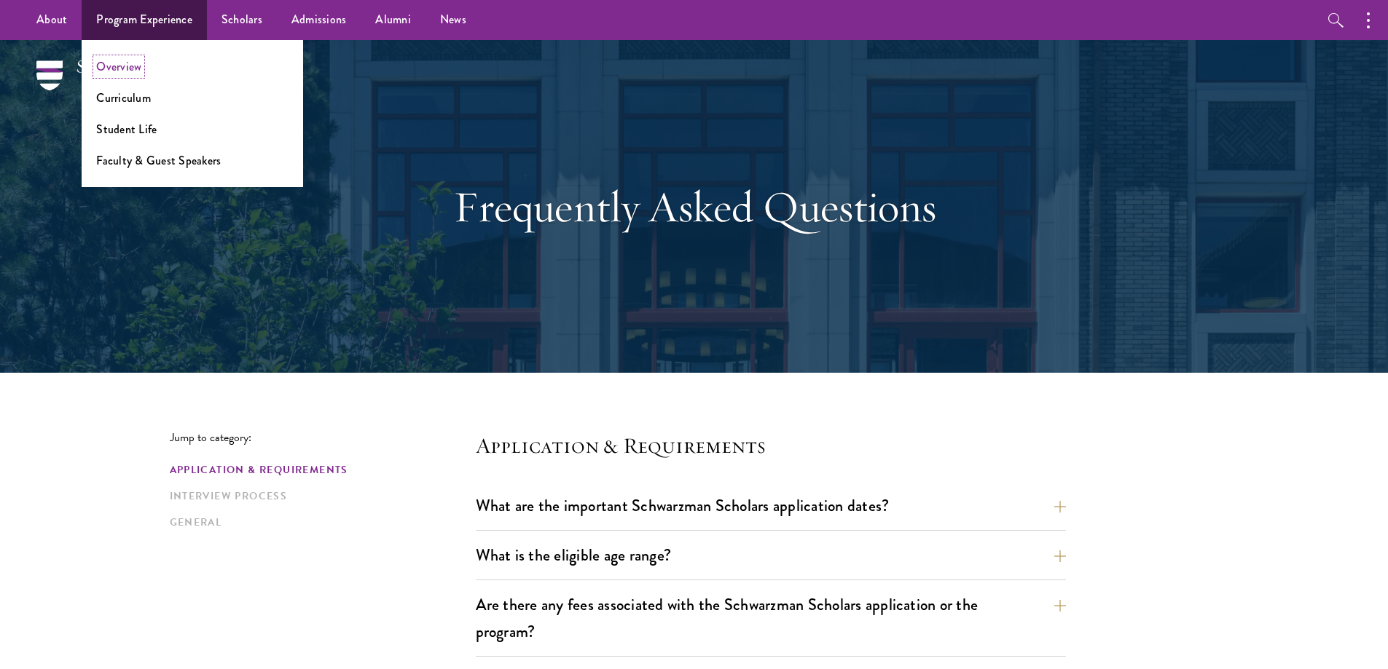
click at [122, 71] on link "Overview" at bounding box center [118, 66] width 45 height 17
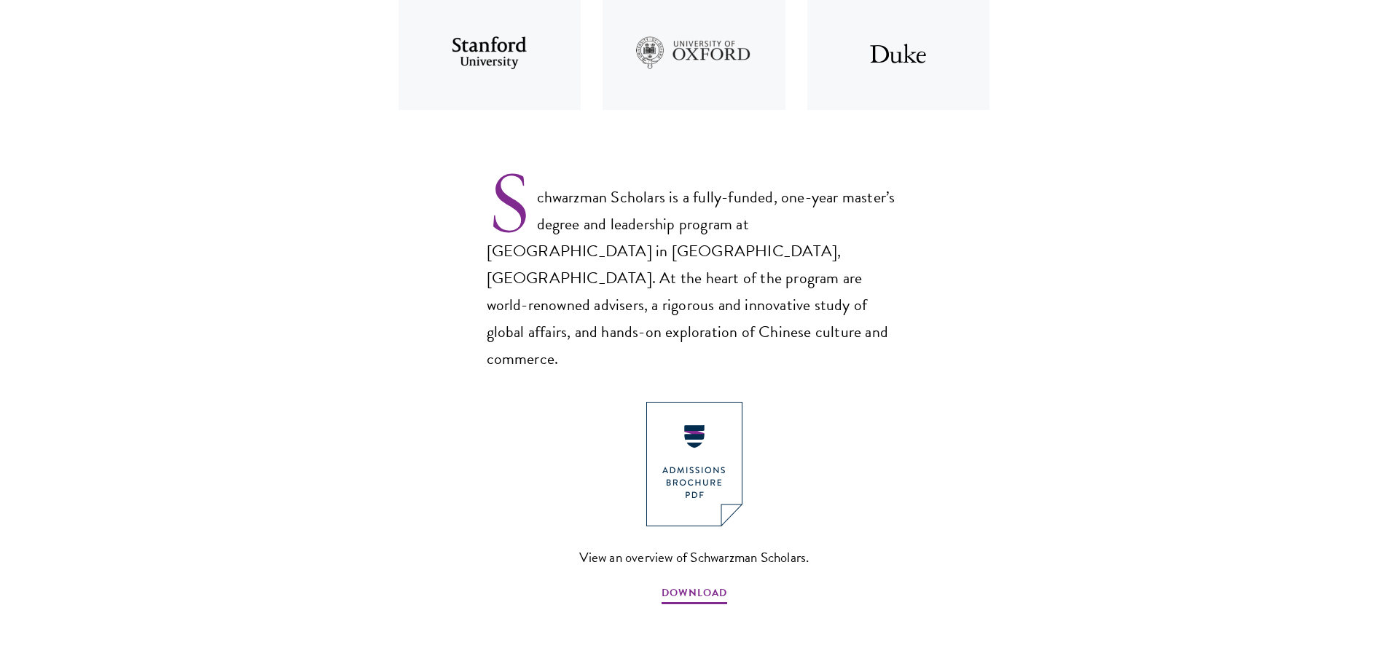
scroll to position [874, 0]
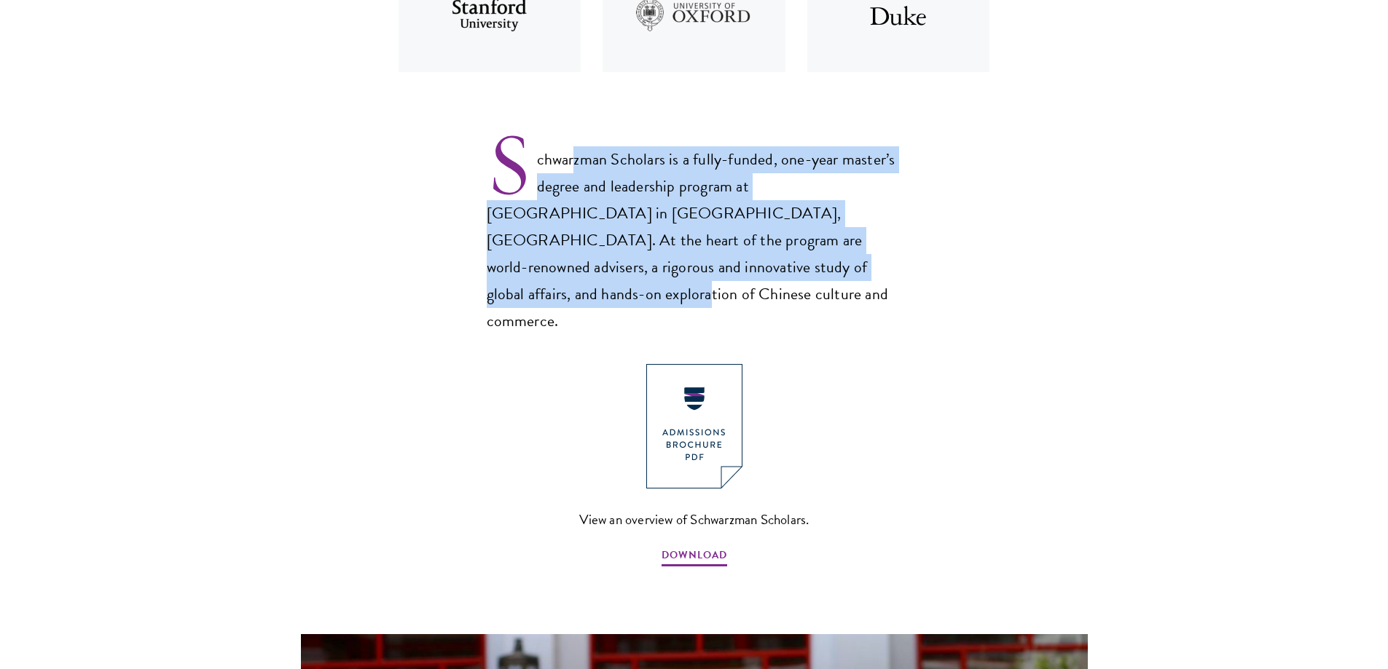
drag, startPoint x: 576, startPoint y: 162, endPoint x: 720, endPoint y: 265, distance: 177.5
click at [720, 265] on p "Schwarzman Scholars is a fully-funded, one-year master’s degree and leadership …" at bounding box center [694, 228] width 415 height 213
click at [720, 266] on p "Schwarzman Scholars is a fully-funded, one-year master’s degree and leadership …" at bounding box center [694, 228] width 415 height 213
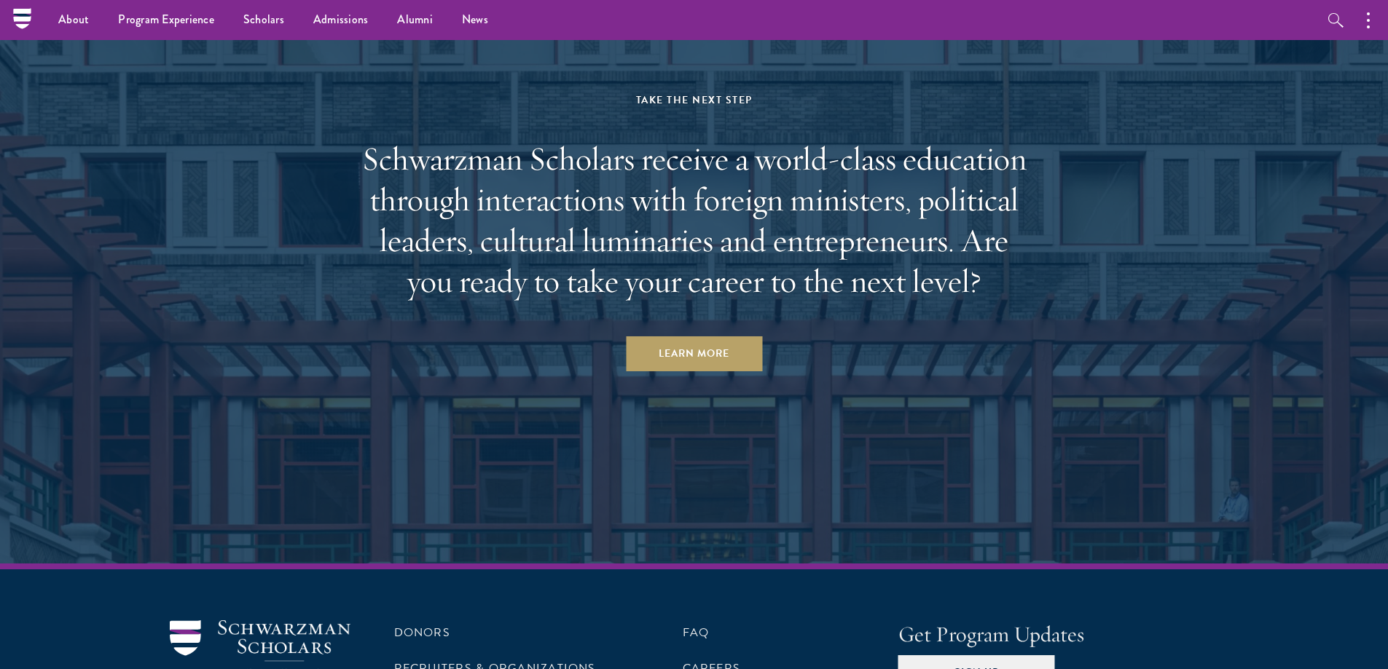
scroll to position [7284, 0]
